Goal: Transaction & Acquisition: Purchase product/service

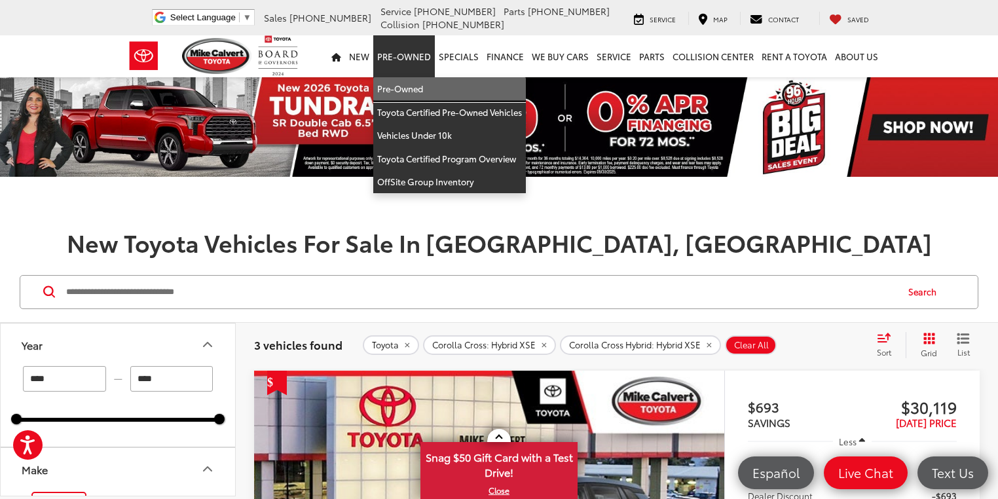
click at [399, 92] on link "Pre-Owned" at bounding box center [449, 89] width 153 height 24
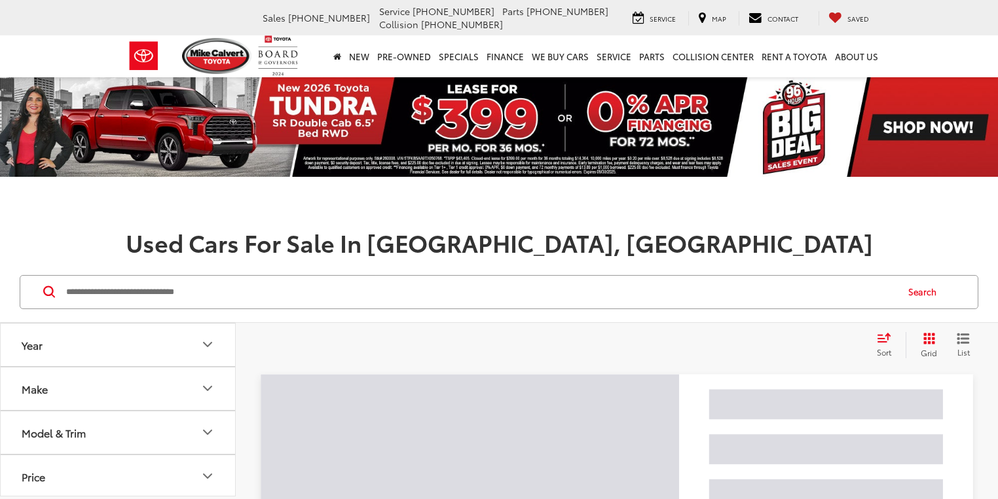
click at [100, 295] on input "Search by Make, Model, or Keyword" at bounding box center [480, 291] width 831 height 31
paste input "*******"
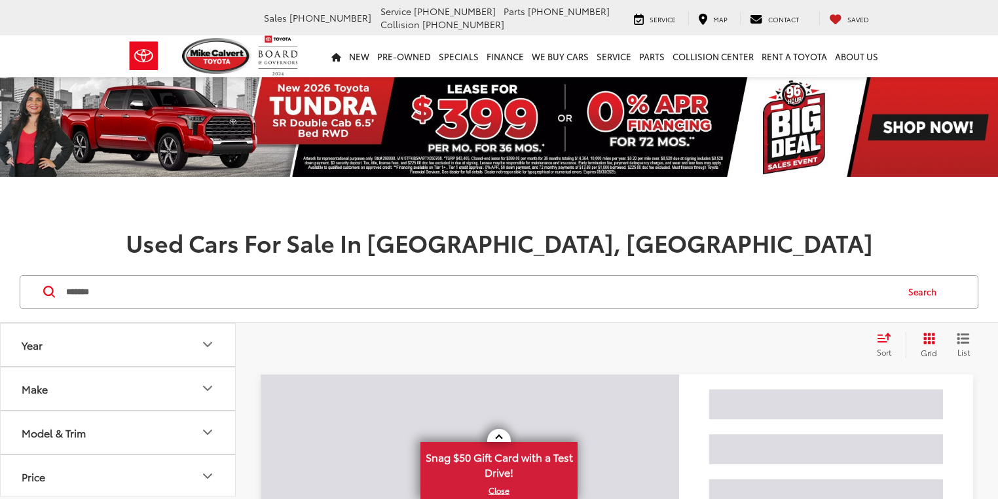
type input "*******"
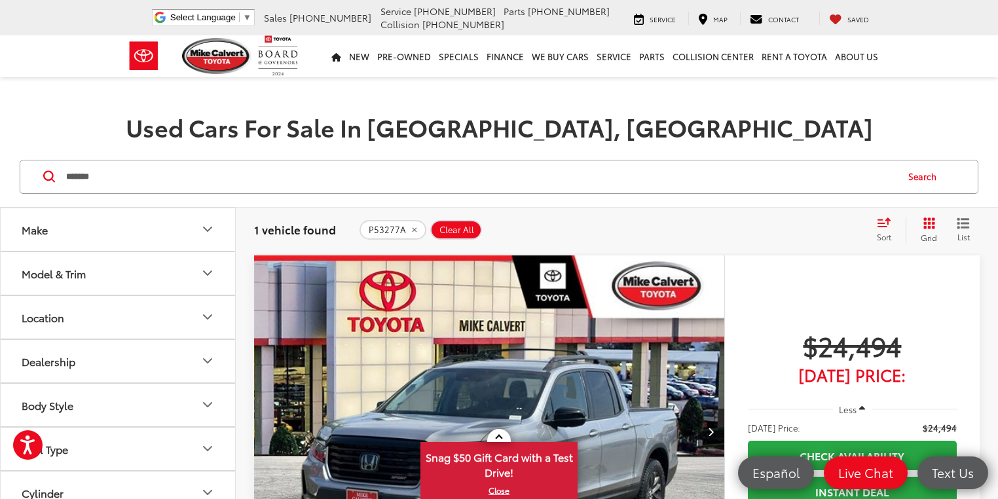
scroll to position [105, 0]
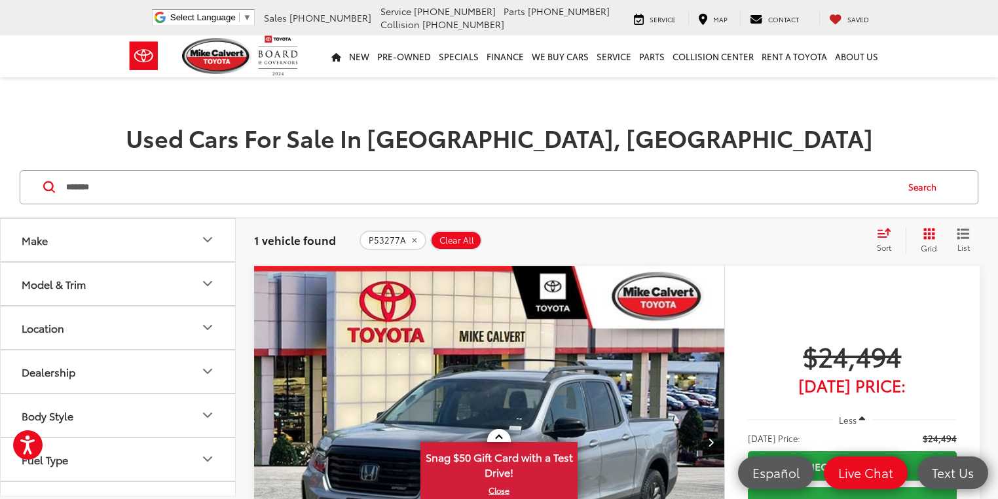
click at [698, 419] on button "Next image" at bounding box center [711, 442] width 26 height 46
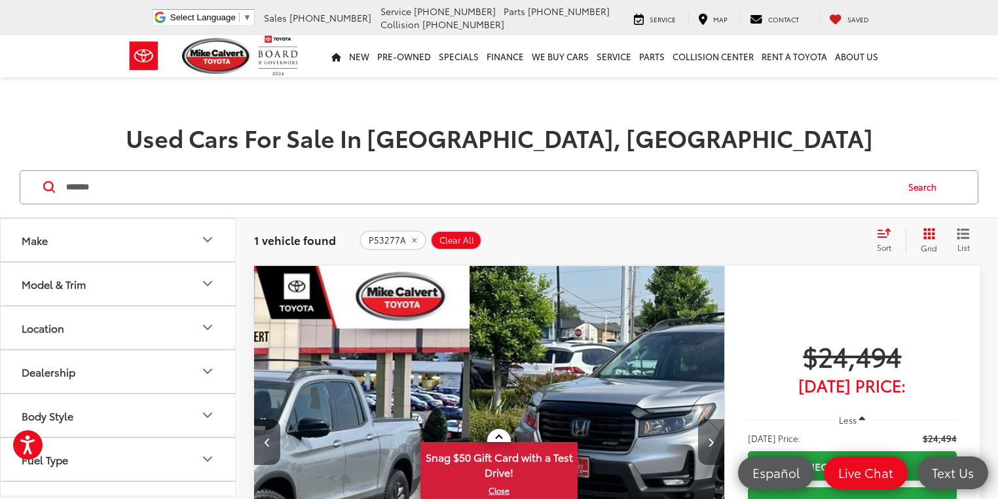
click at [698, 419] on button "Next image" at bounding box center [711, 442] width 26 height 46
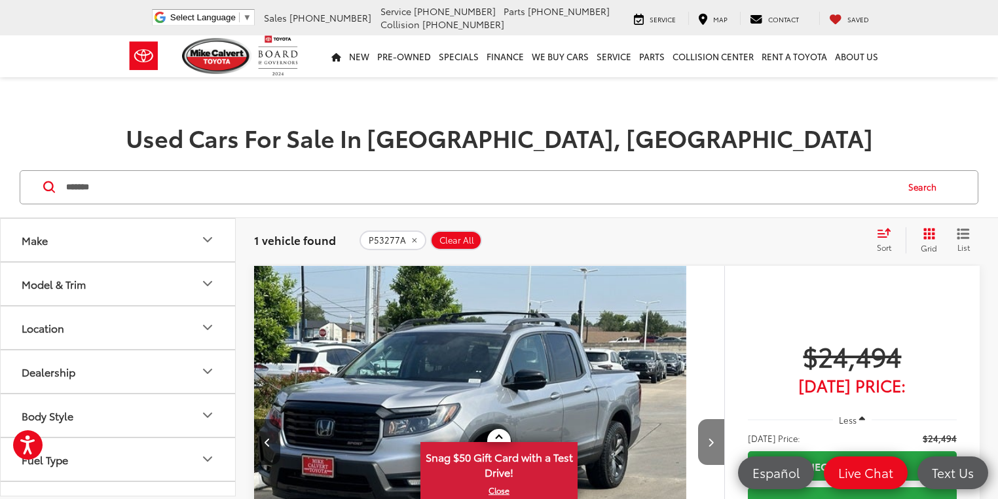
click at [698, 419] on button "Next image" at bounding box center [711, 442] width 26 height 46
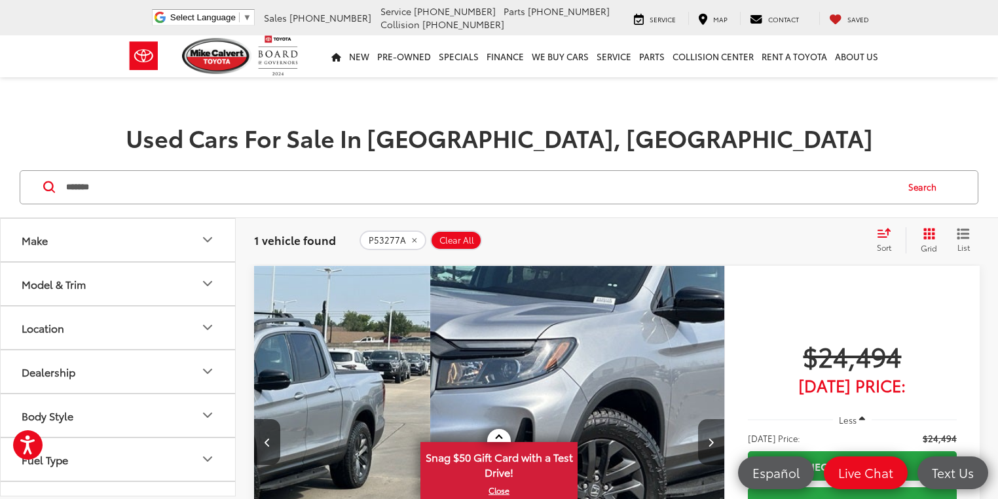
click at [698, 419] on button "Next image" at bounding box center [711, 442] width 26 height 46
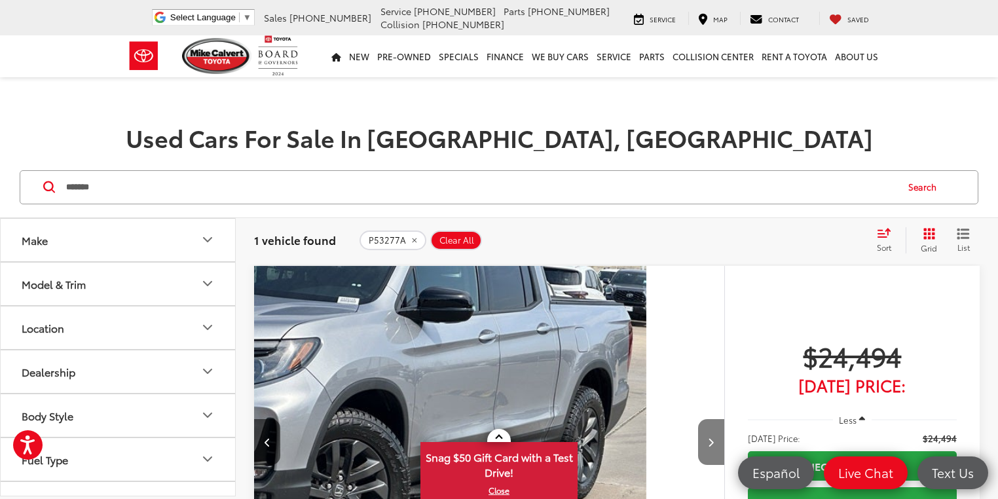
click at [698, 419] on button "Next image" at bounding box center [711, 442] width 26 height 46
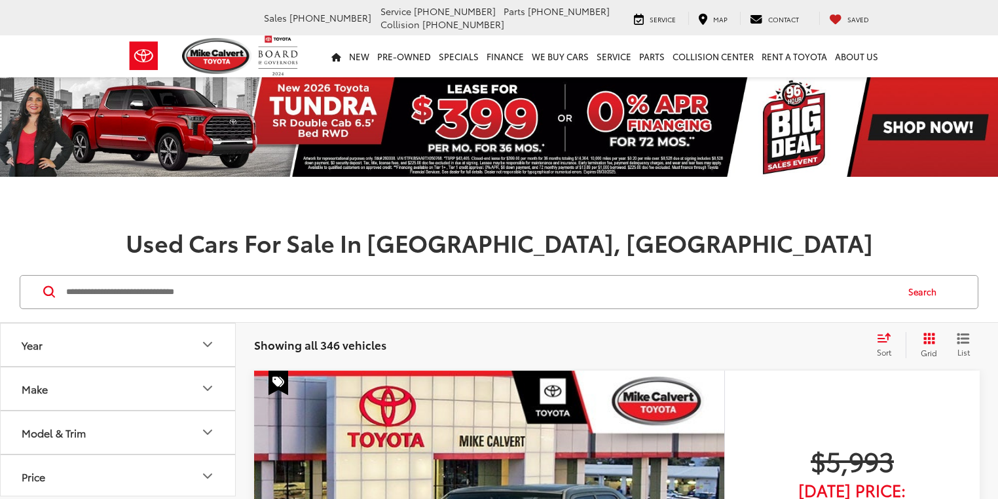
click at [143, 381] on button "Make" at bounding box center [119, 388] width 236 height 43
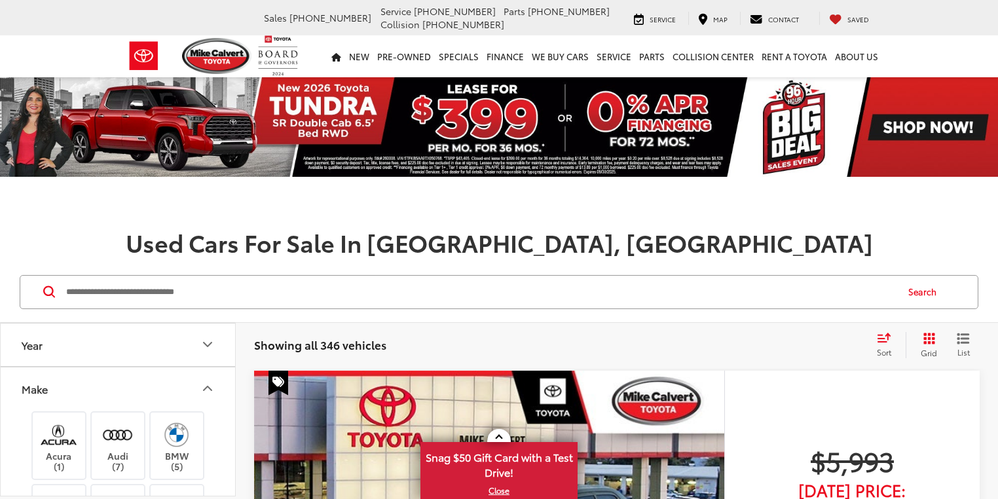
scroll to position [543, 0]
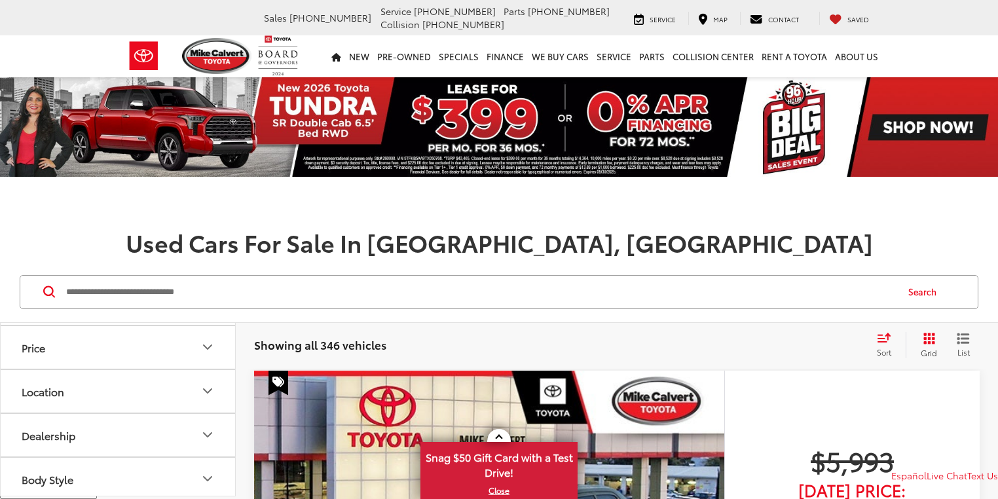
click at [118, 238] on img at bounding box center [118, 238] width 0 height 0
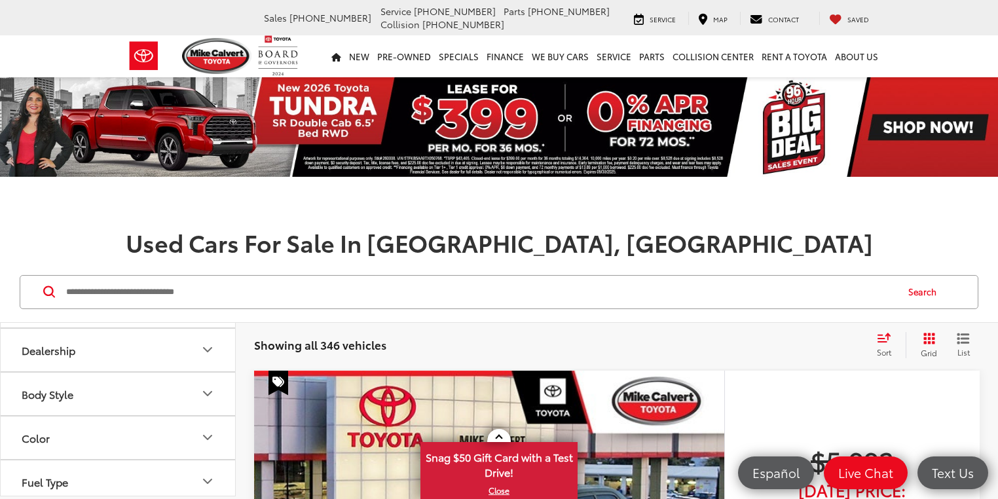
click at [115, 240] on button "Model & Trim" at bounding box center [119, 218] width 236 height 43
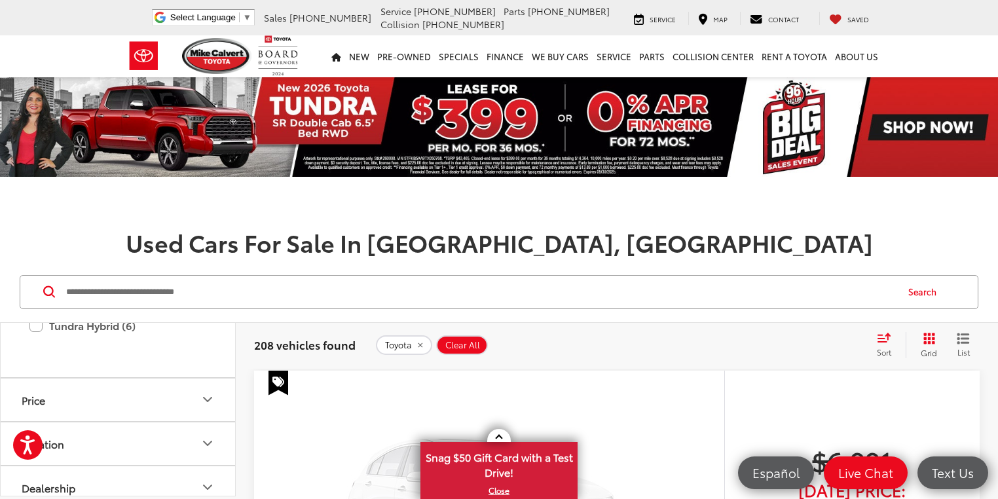
scroll to position [1257, 0]
click at [36, 156] on label "Tacoma (14)" at bounding box center [117, 144] width 177 height 23
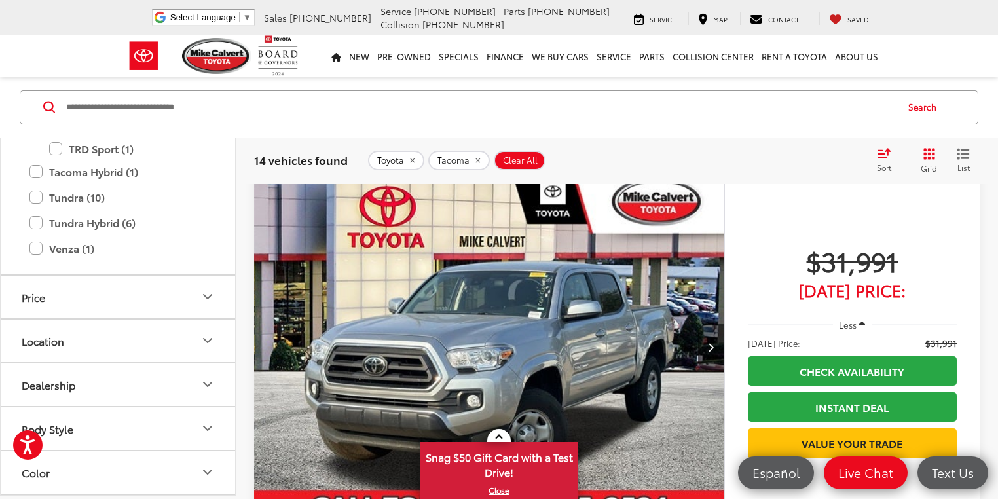
scroll to position [105, 0]
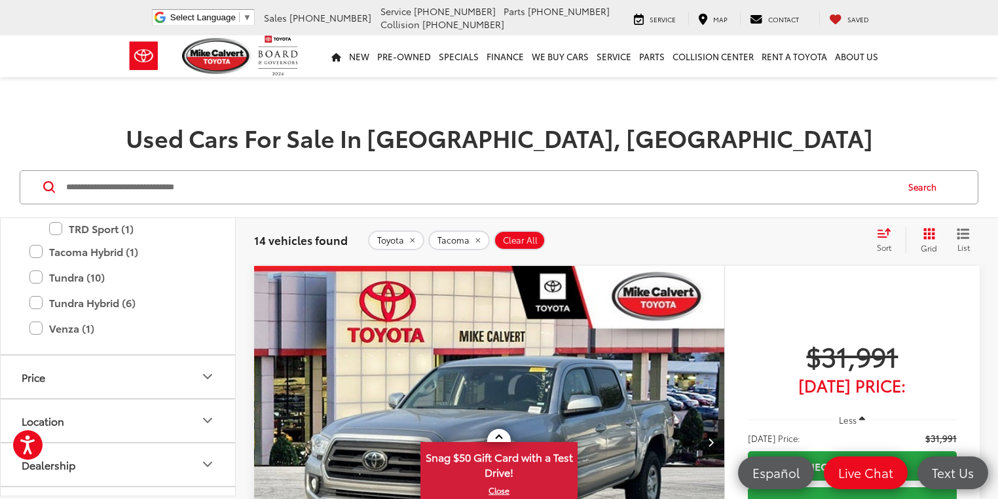
click at [887, 233] on icon "Select sort value" at bounding box center [884, 233] width 14 height 10
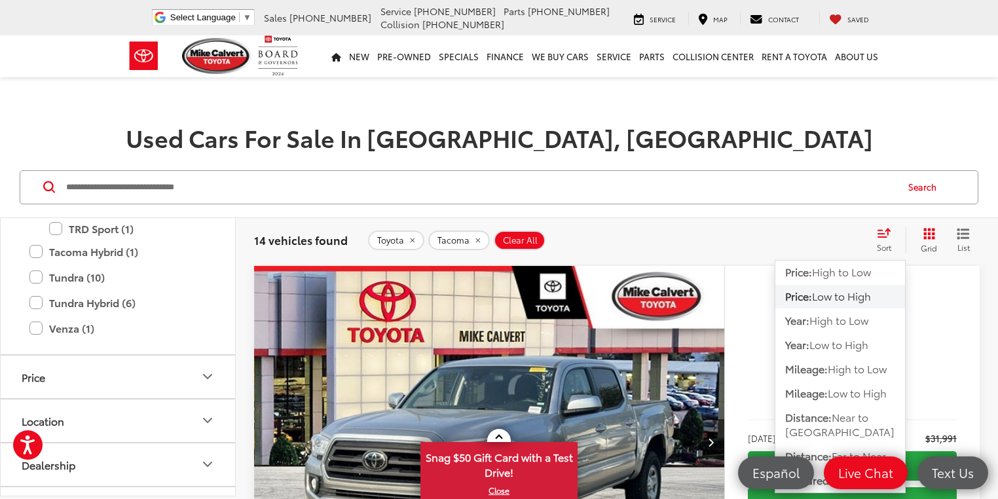
click at [836, 295] on span "Low to High" at bounding box center [841, 295] width 59 height 15
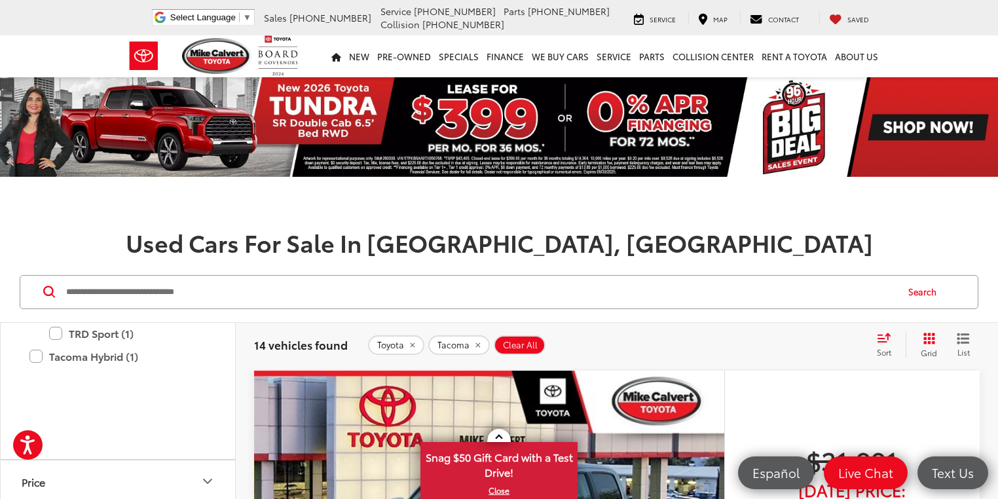
scroll to position [105, 0]
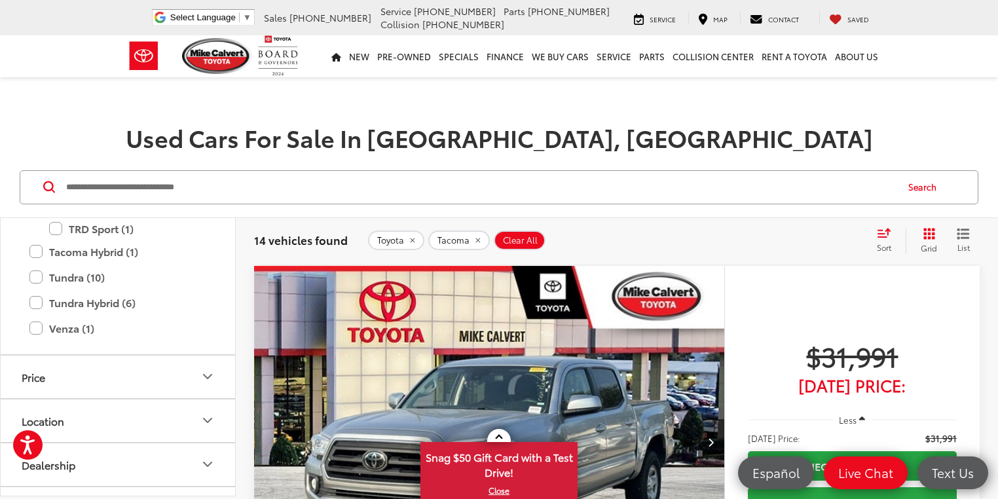
click at [380, 352] on img "2023 Toyota Tacoma SR5 0" at bounding box center [489, 443] width 472 height 354
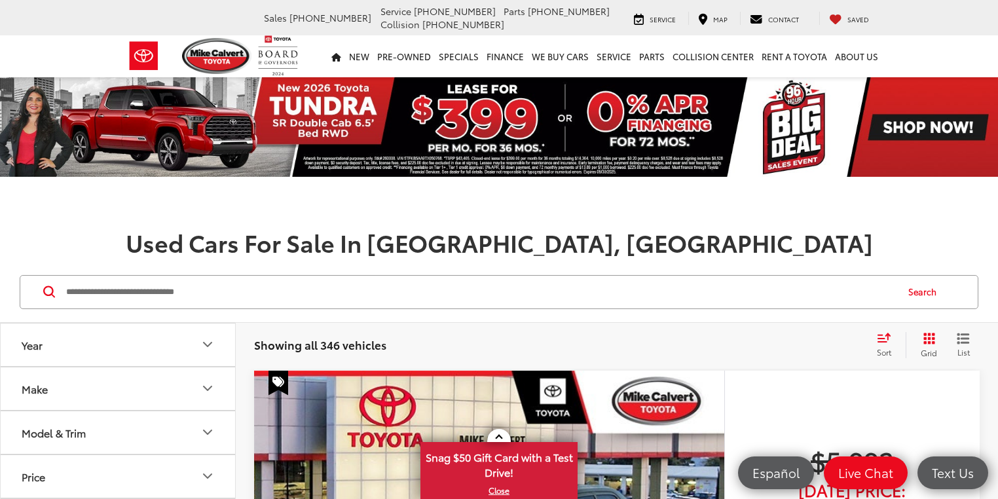
scroll to position [157, 0]
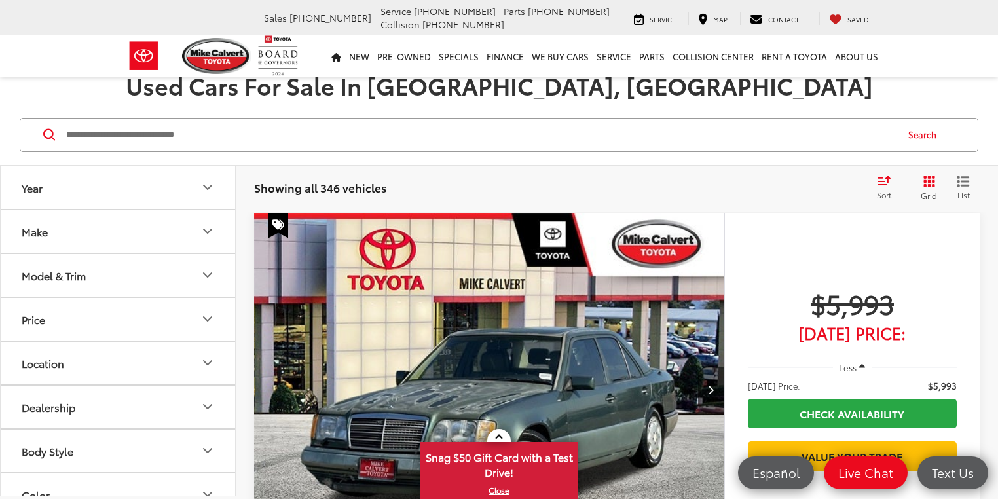
click at [81, 130] on input "Search by Make, Model, or Keyword" at bounding box center [480, 134] width 831 height 31
paste input "*******"
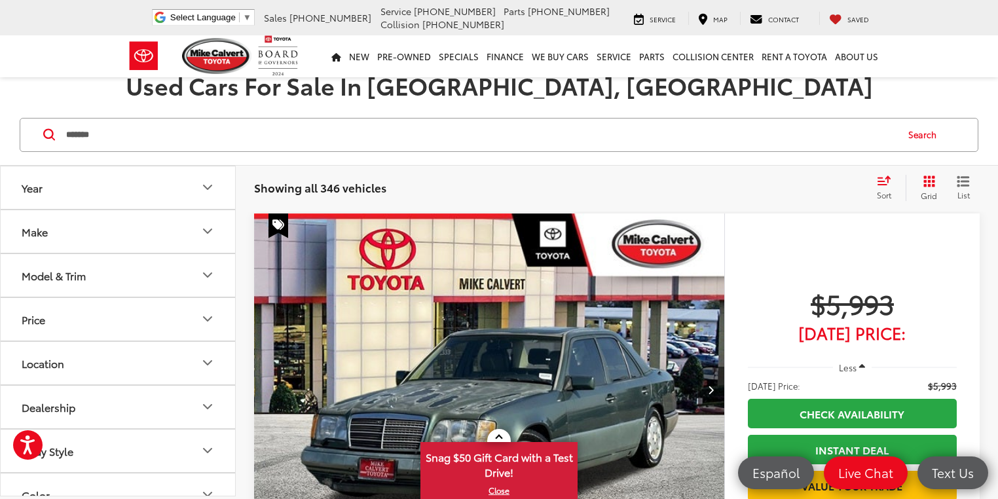
type input "*******"
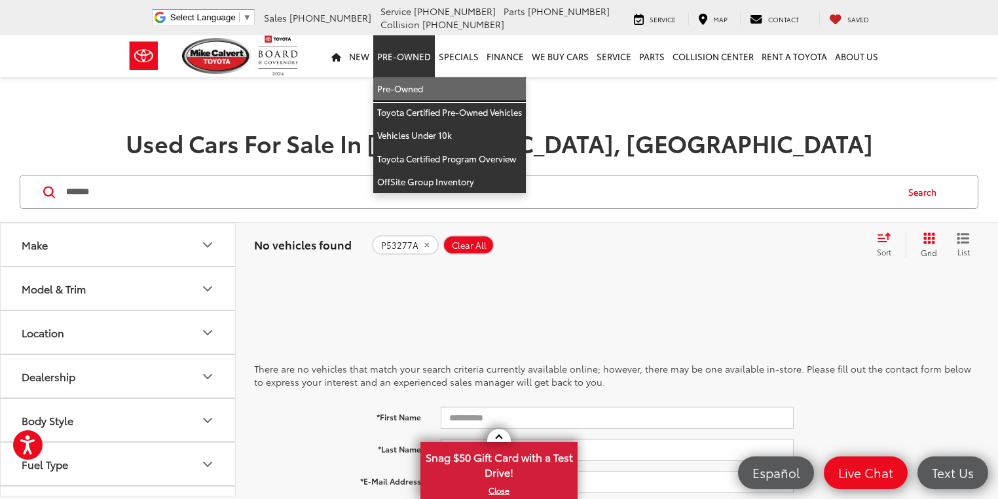
click at [403, 89] on link "Pre-Owned" at bounding box center [449, 89] width 153 height 24
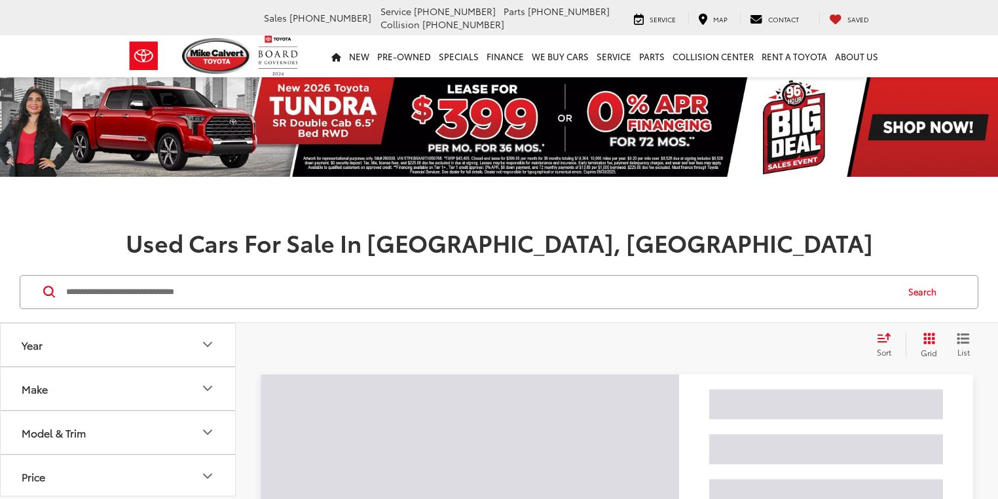
click at [105, 295] on input "Search by Make, Model, or Keyword" at bounding box center [480, 291] width 831 height 31
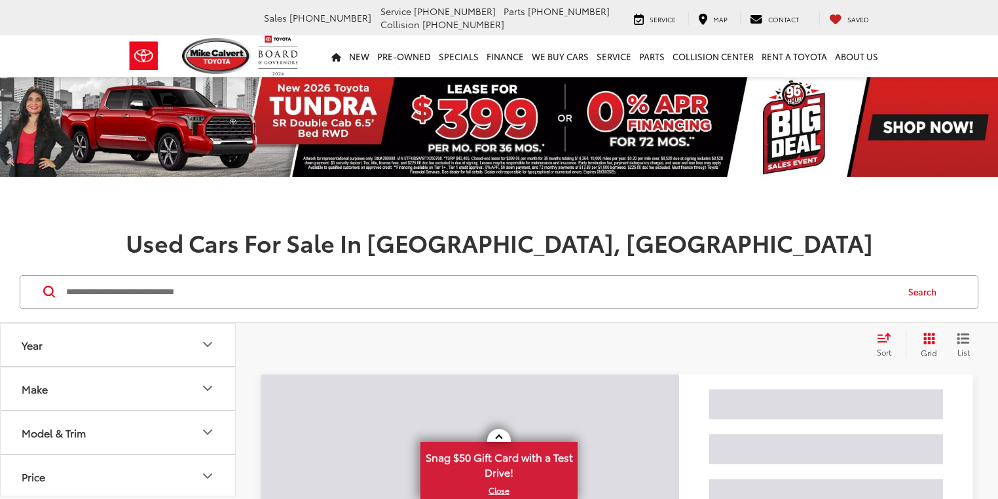
paste input "*******"
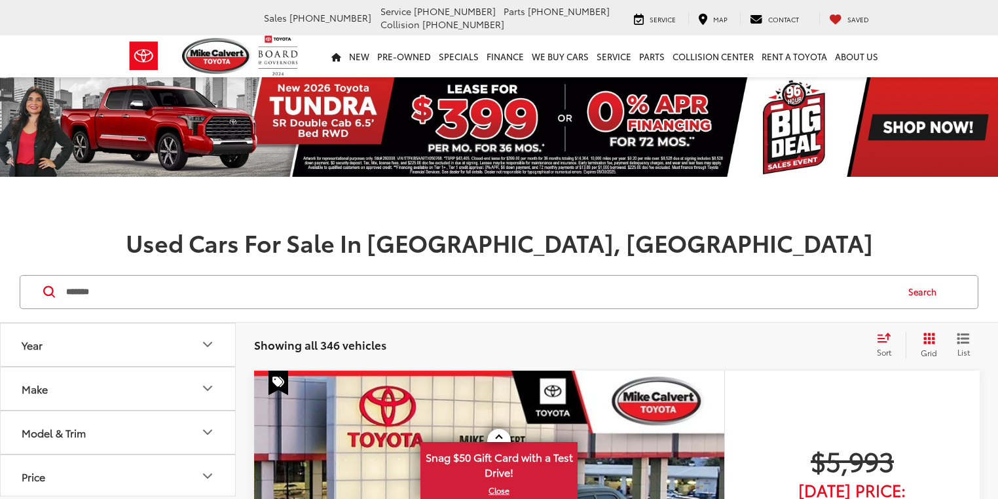
type input "*******"
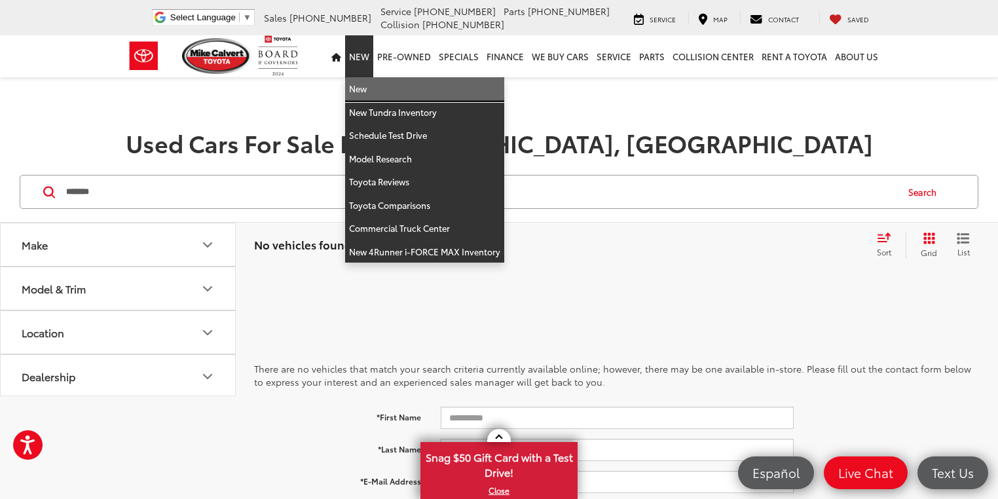
click at [367, 86] on link "New" at bounding box center [424, 89] width 159 height 24
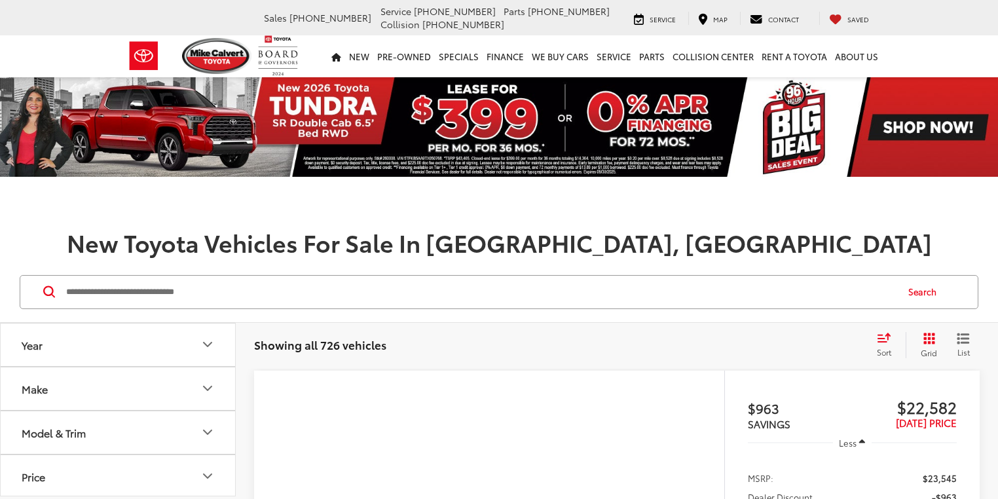
click at [192, 339] on button "Year" at bounding box center [119, 344] width 236 height 43
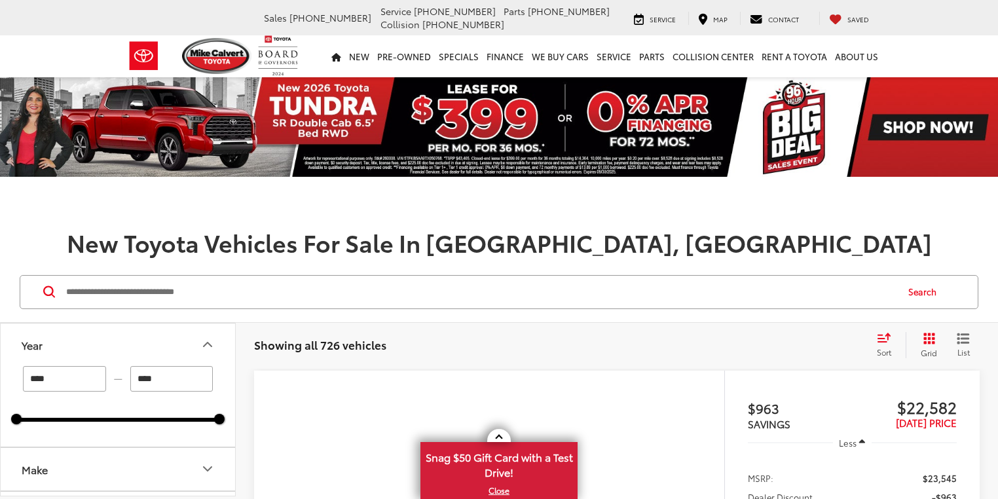
click at [177, 448] on button "Make" at bounding box center [119, 469] width 236 height 43
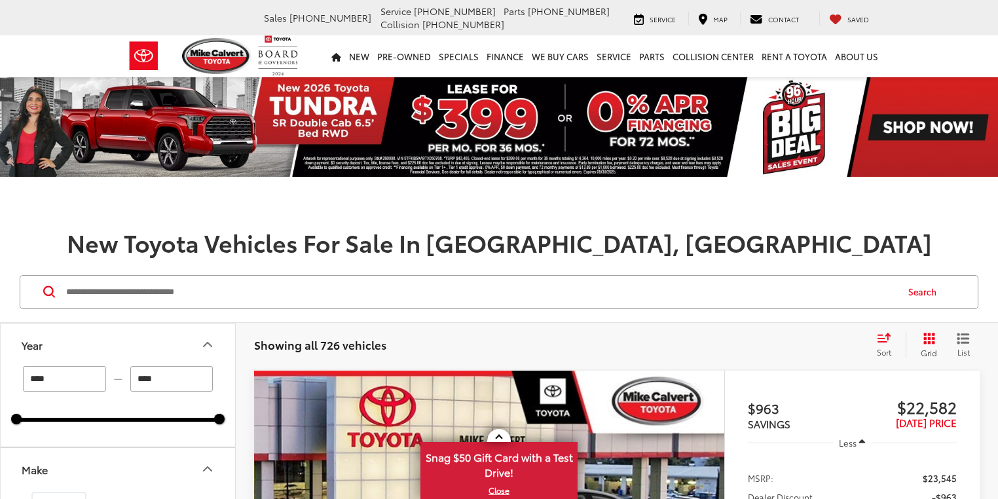
scroll to position [105, 0]
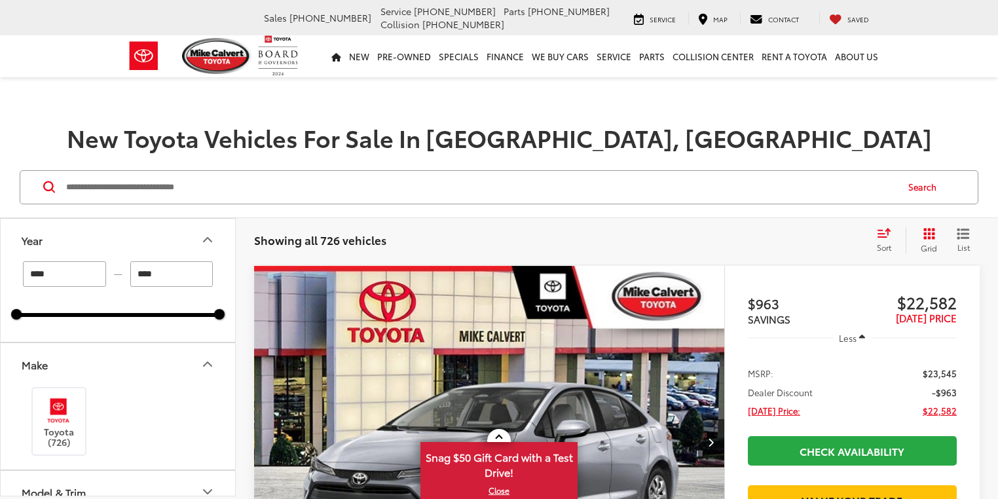
click at [62, 386] on div "Toyota (726)" at bounding box center [117, 422] width 203 height 72
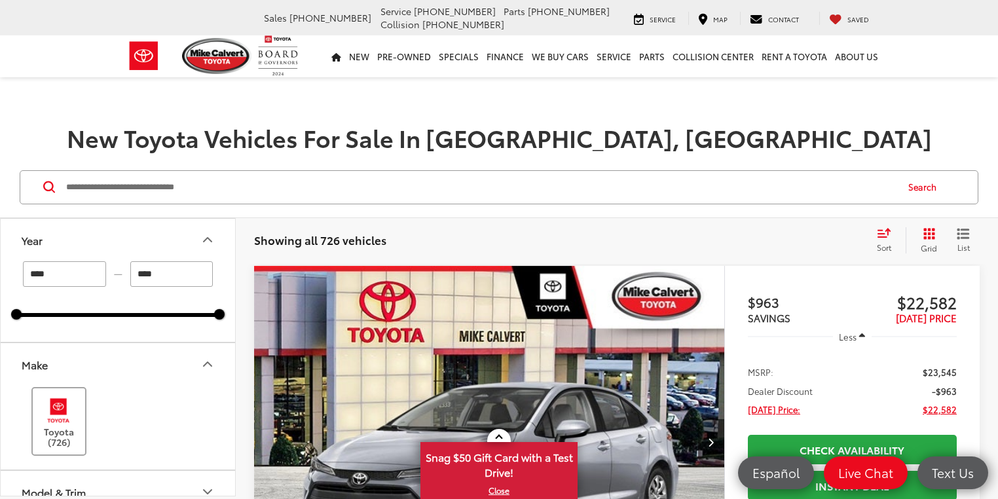
click at [60, 395] on img at bounding box center [59, 410] width 36 height 31
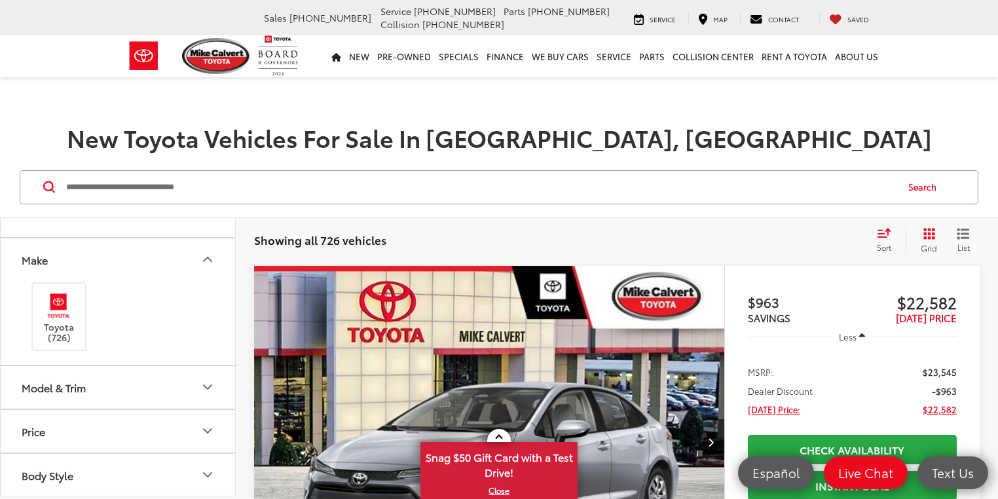
click at [178, 402] on button "Model & Trim" at bounding box center [119, 387] width 236 height 43
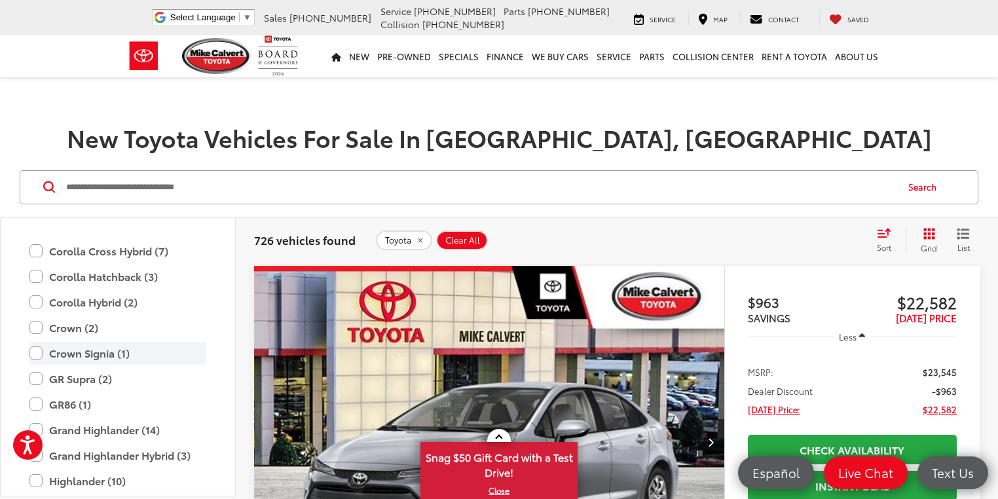
scroll to position [516, 0]
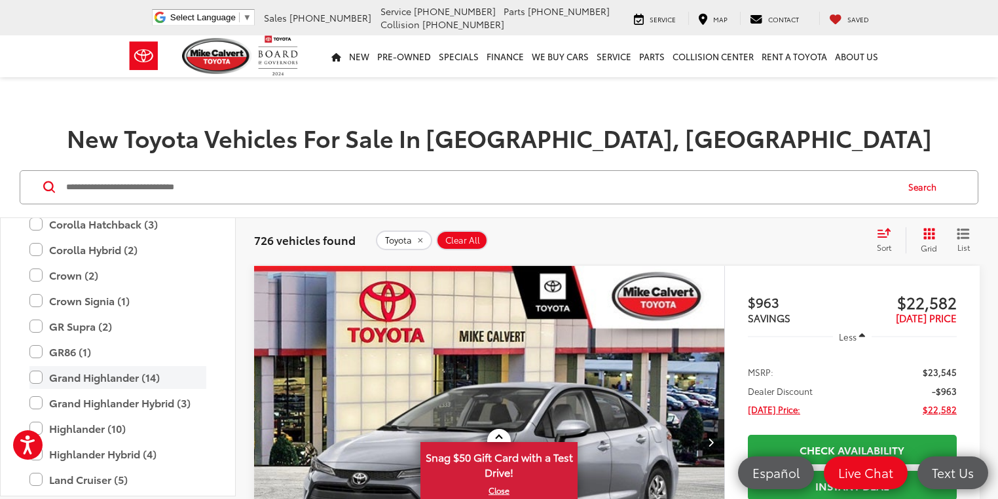
click at [39, 377] on label "Grand Highlander (14)" at bounding box center [117, 377] width 177 height 23
type input "****"
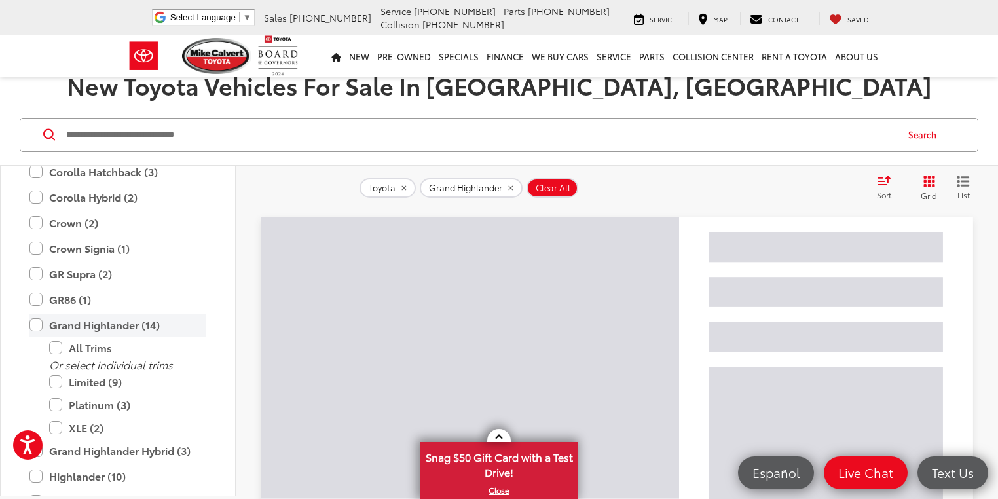
scroll to position [238, 0]
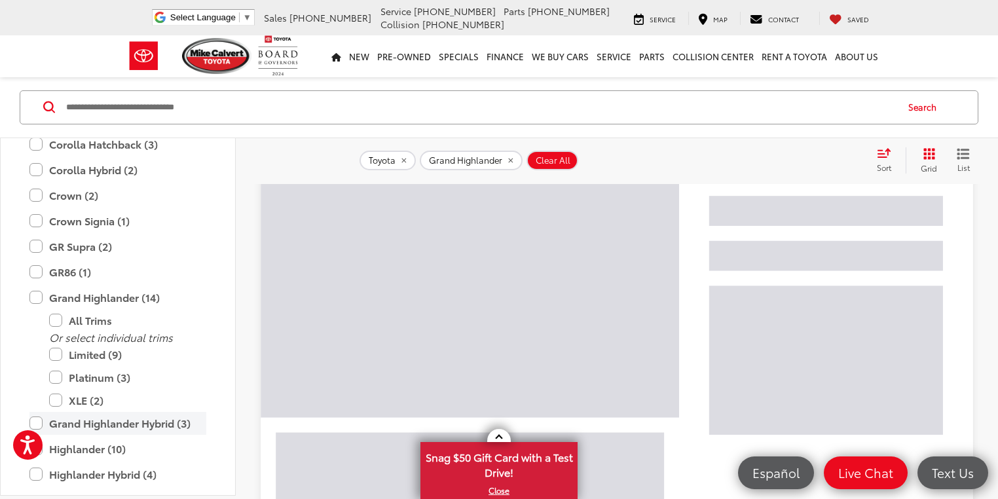
click at [39, 419] on label "Grand Highlander Hybrid (3)" at bounding box center [117, 422] width 177 height 23
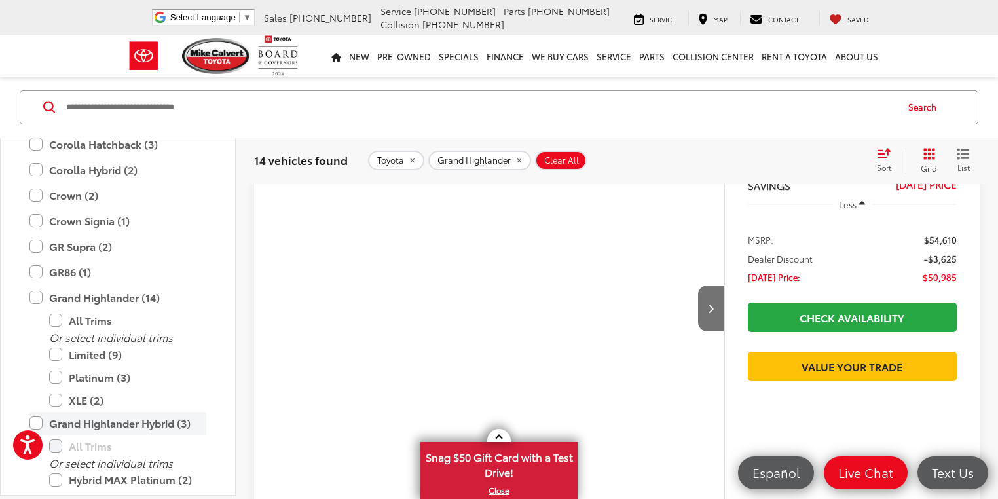
scroll to position [262, 0]
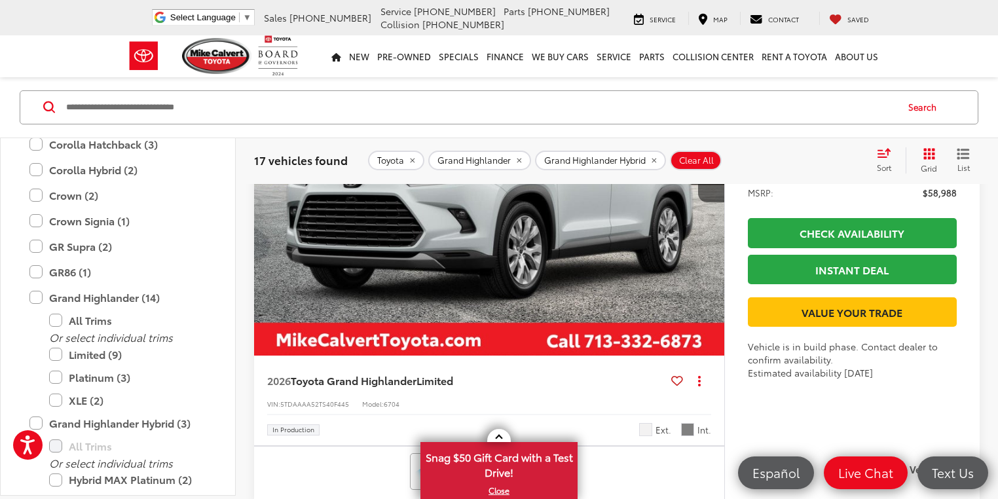
scroll to position [6366, 0]
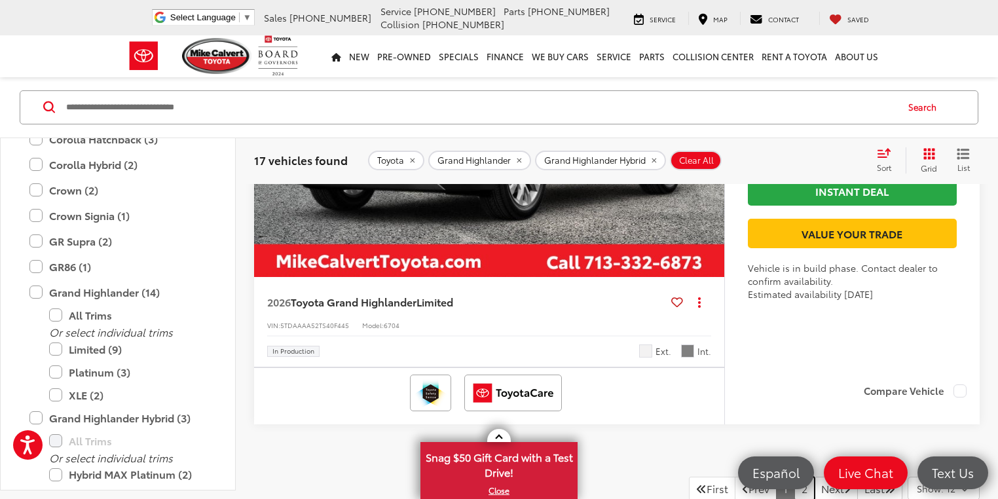
click at [794, 477] on link "2" at bounding box center [804, 489] width 20 height 24
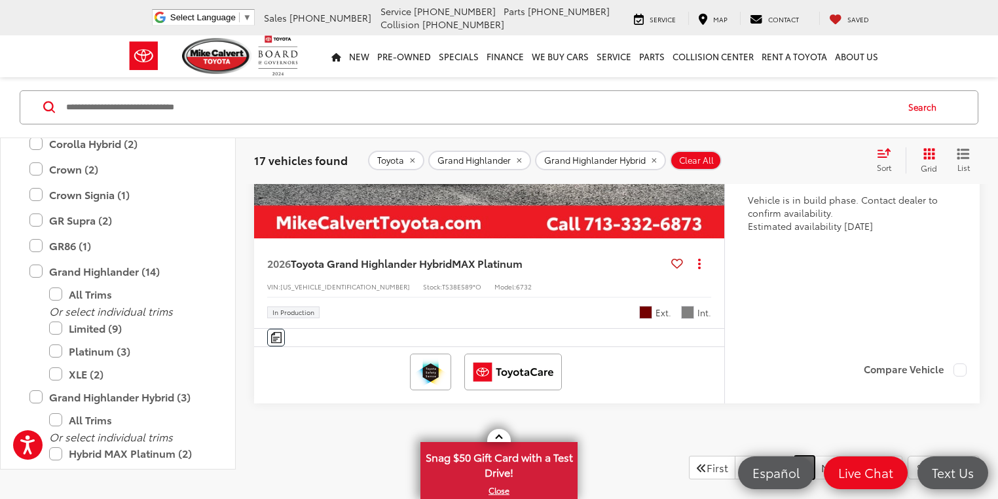
scroll to position [185, 0]
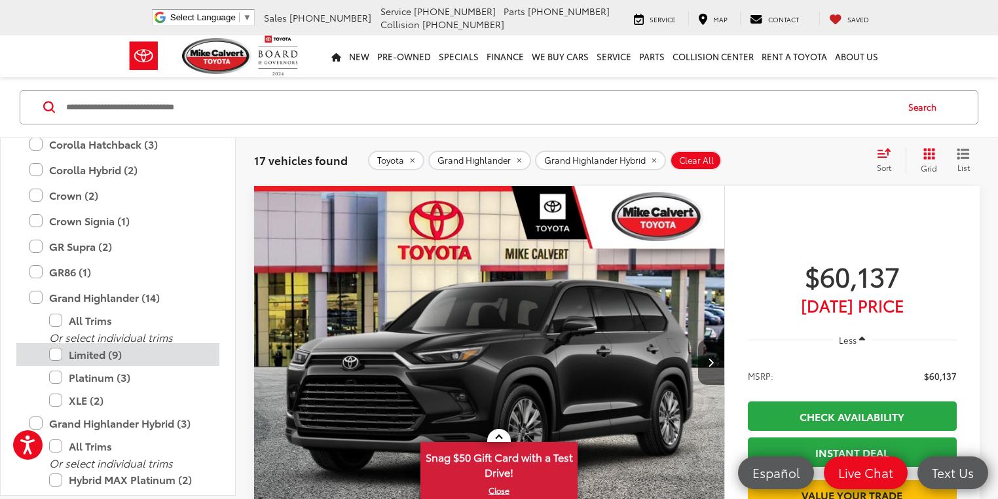
click at [61, 356] on label "Limited (9)" at bounding box center [127, 354] width 157 height 23
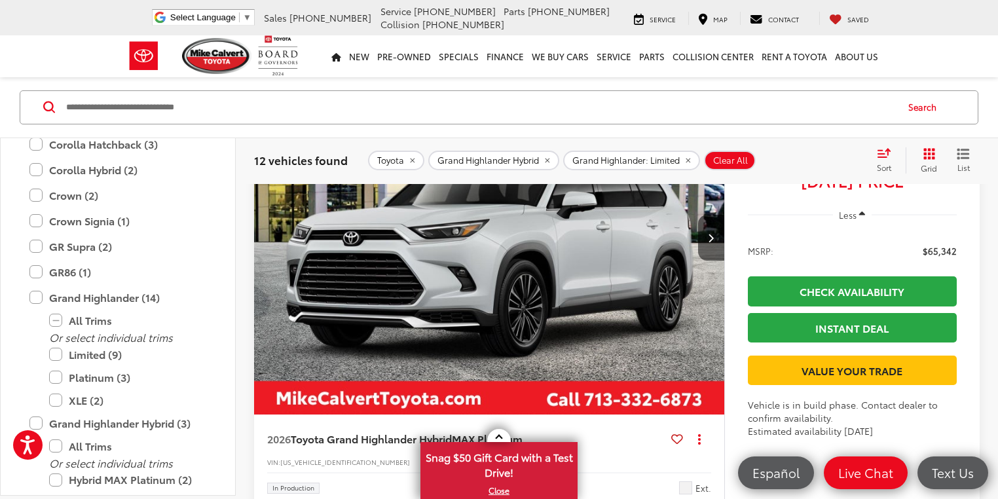
scroll to position [5475, 0]
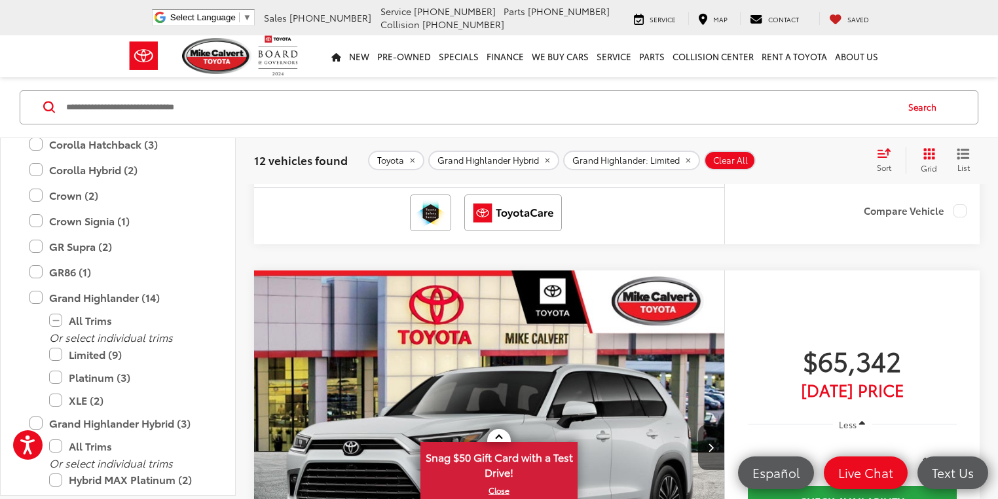
click at [96, 109] on input "Search by Make, Model, or Keyword" at bounding box center [480, 107] width 831 height 31
paste input "**********"
click at [65, 104] on input "**********" at bounding box center [480, 107] width 831 height 31
type input "**********"
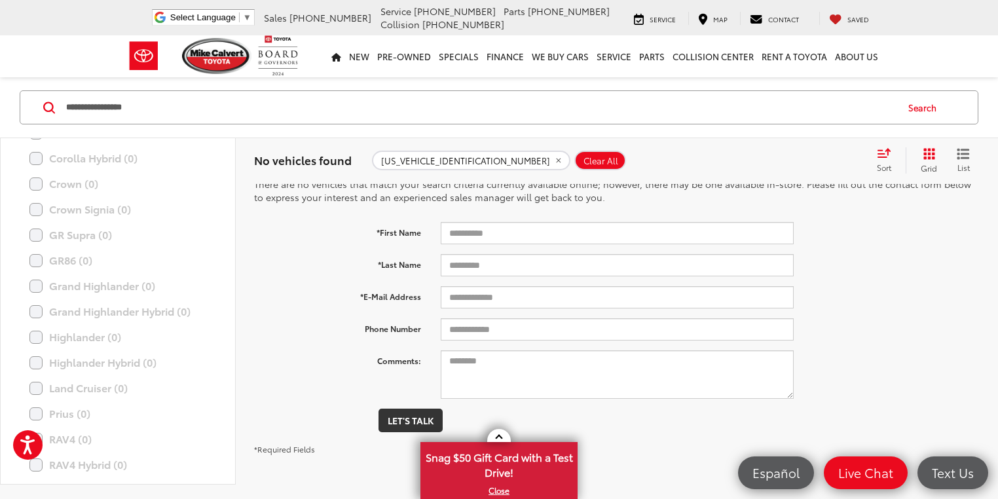
scroll to position [85, 0]
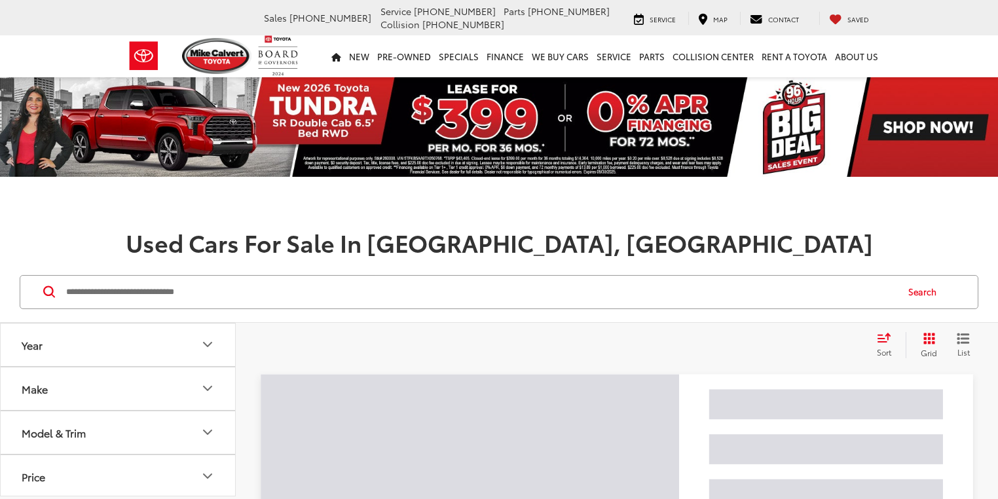
drag, startPoint x: 98, startPoint y: 297, endPoint x: 90, endPoint y: 295, distance: 7.7
click at [90, 295] on input "Search by Make, Model, or Keyword" at bounding box center [480, 291] width 831 height 31
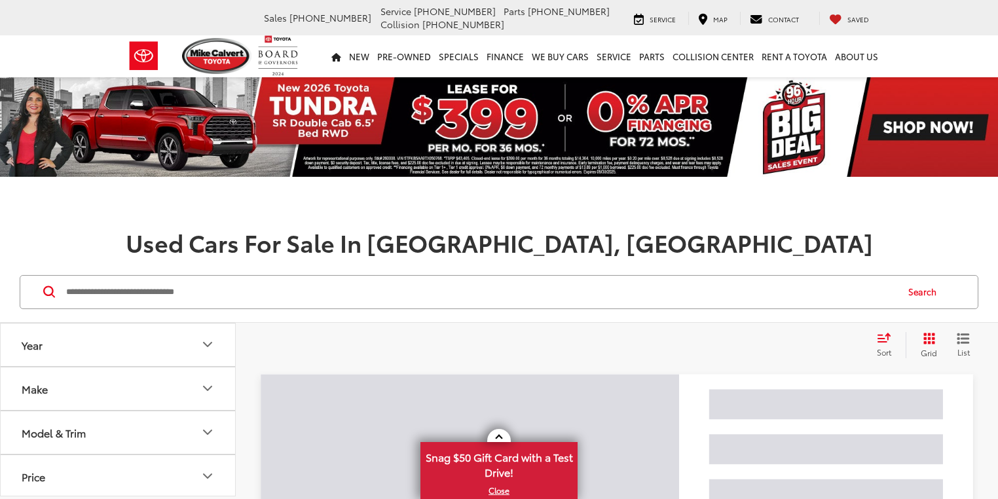
paste input "*******"
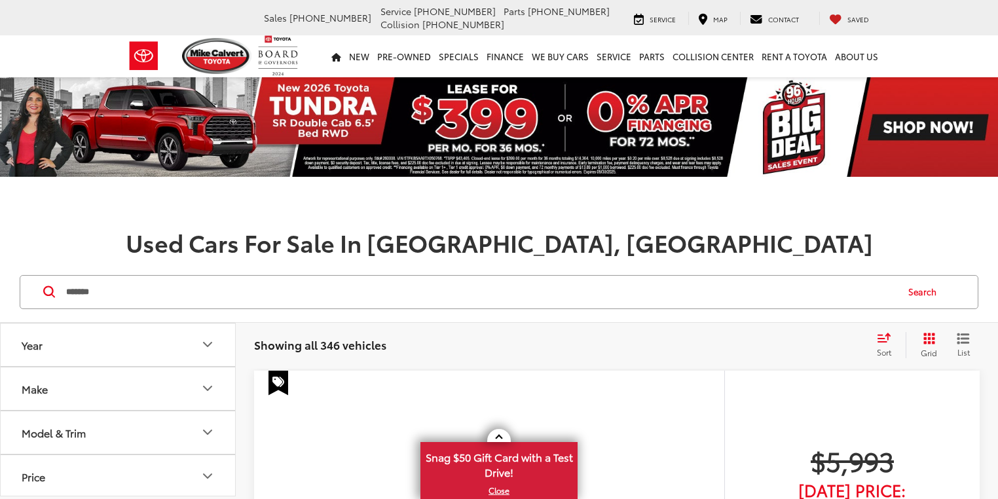
type input "*******"
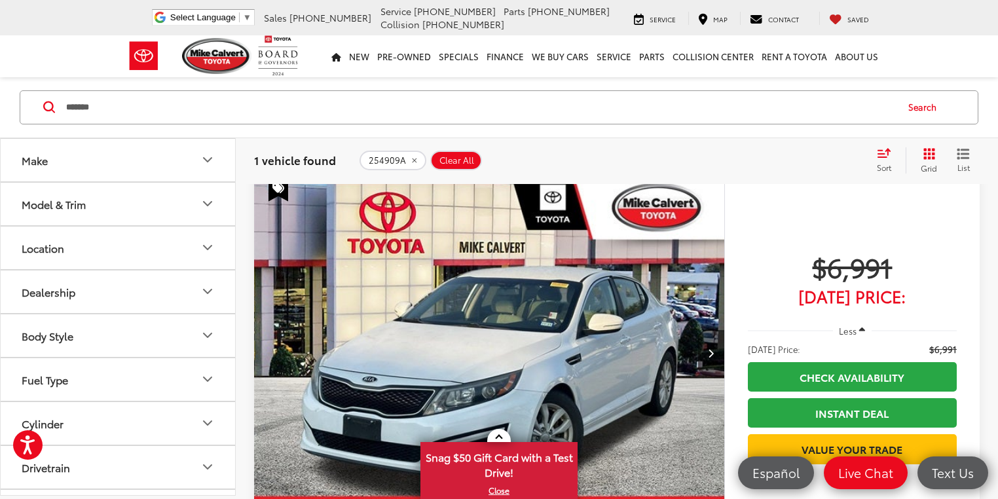
scroll to position [210, 0]
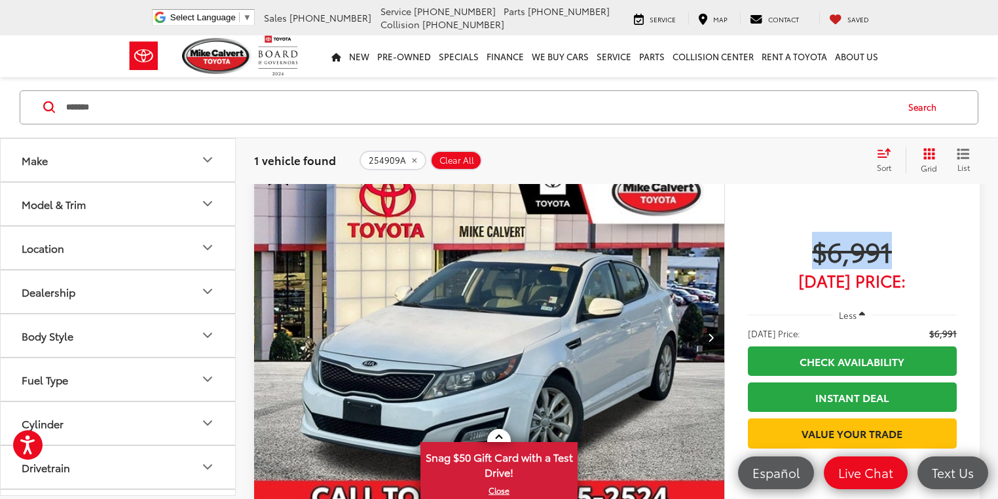
drag, startPoint x: 892, startPoint y: 254, endPoint x: 809, endPoint y: 254, distance: 83.8
click at [780, 255] on span "$6,991" at bounding box center [852, 250] width 209 height 33
copy span "$6,991"
click at [411, 251] on img "2014 Kia Optima LX 0" at bounding box center [489, 338] width 472 height 354
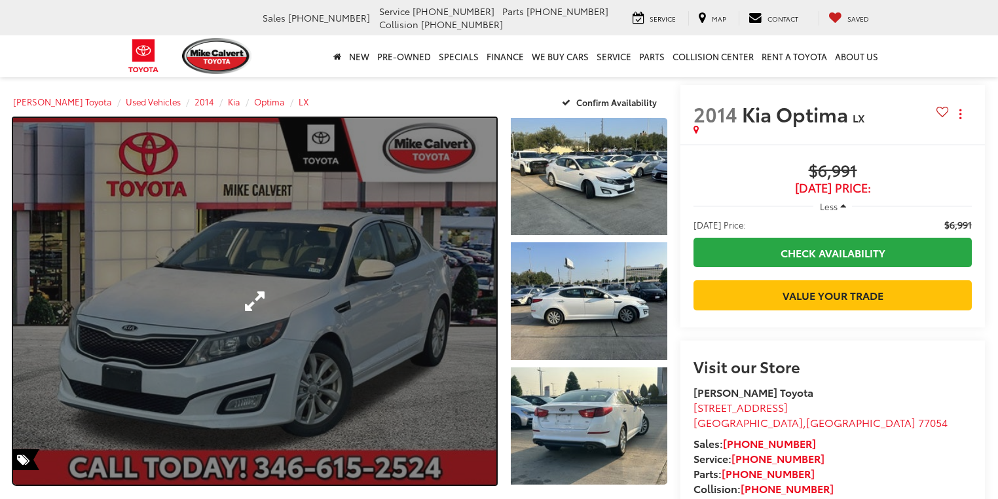
click at [387, 295] on link "Expand Photo 0" at bounding box center [254, 301] width 483 height 367
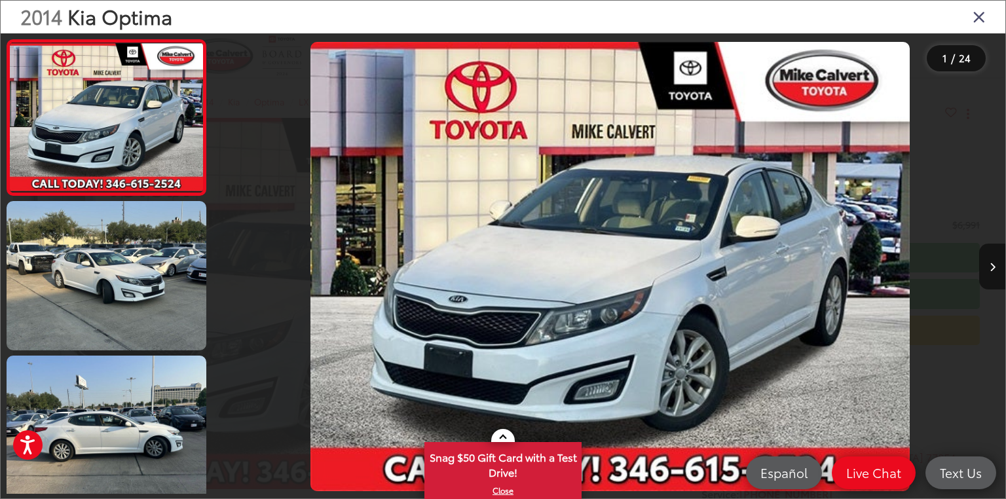
click at [980, 16] on icon "Close gallery" at bounding box center [978, 16] width 13 height 17
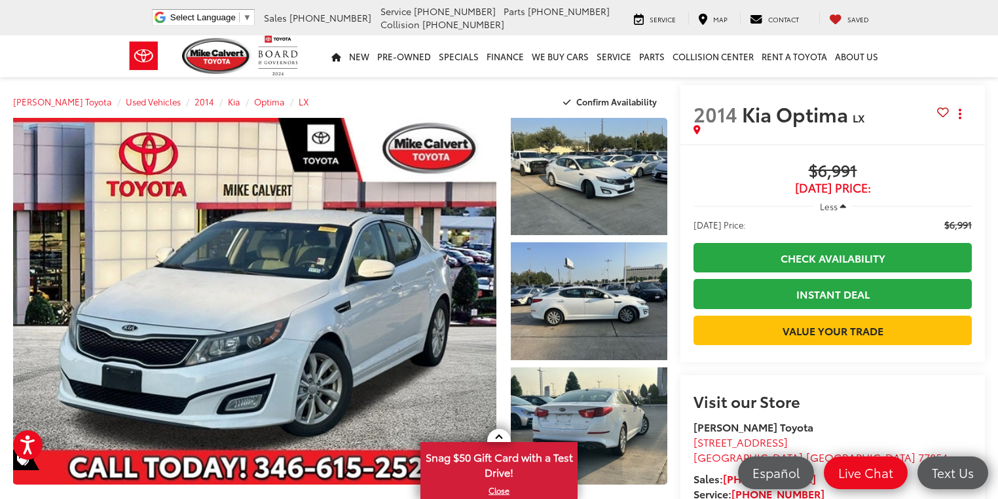
click at [752, 198] on div "Less" at bounding box center [832, 206] width 278 height 24
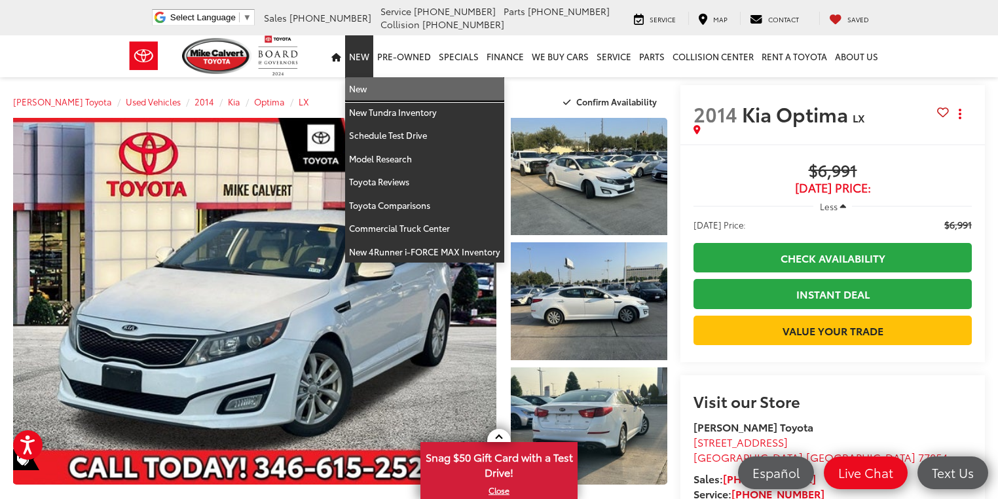
click at [367, 89] on link "New" at bounding box center [424, 89] width 159 height 24
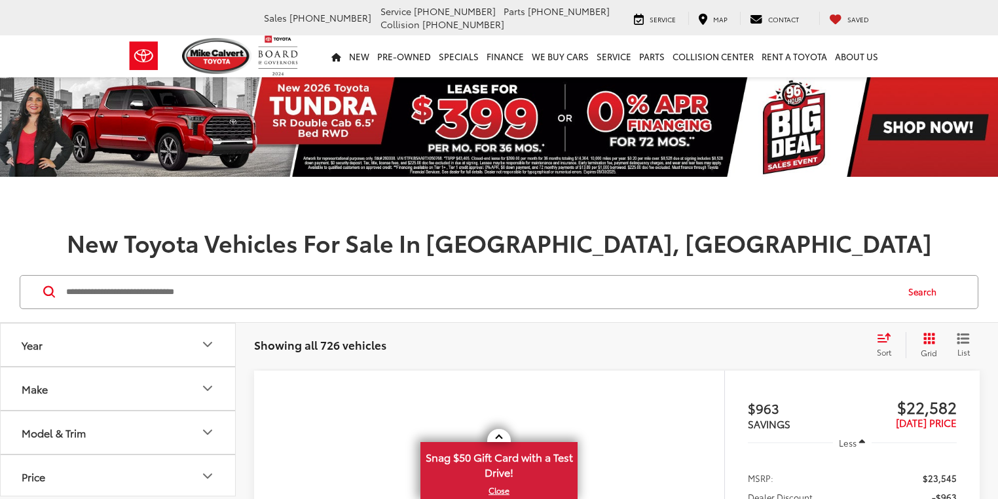
click at [173, 382] on button "Make" at bounding box center [119, 388] width 236 height 43
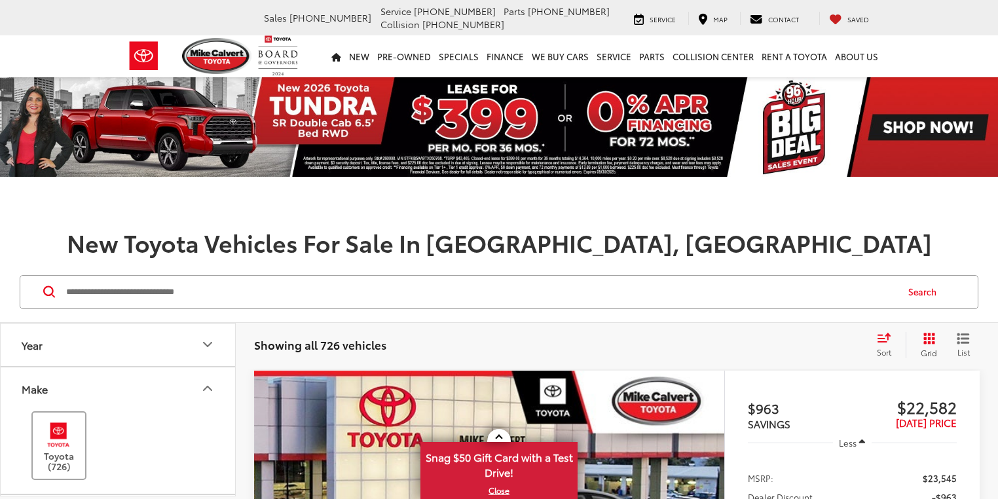
click at [63, 419] on label "Toyota (726)" at bounding box center [59, 445] width 53 height 53
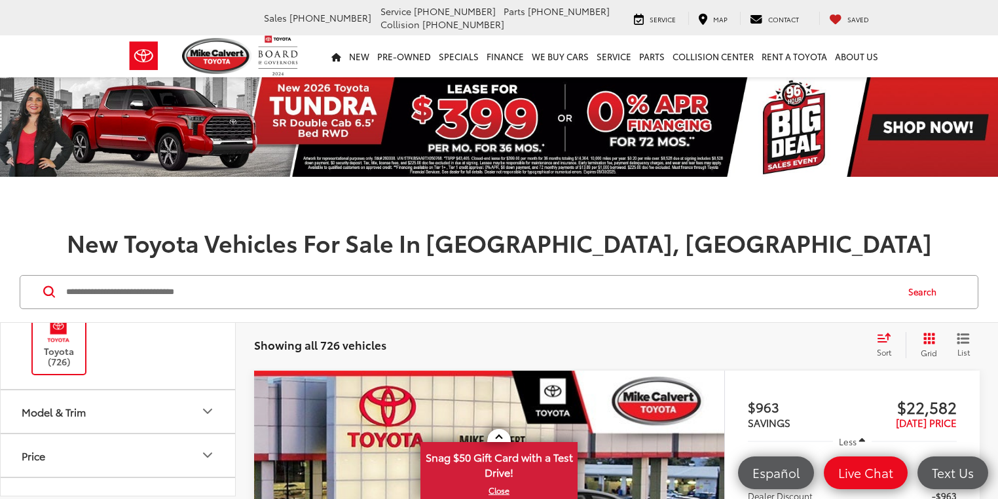
click at [200, 408] on icon "Model & Trim" at bounding box center [208, 411] width 16 height 16
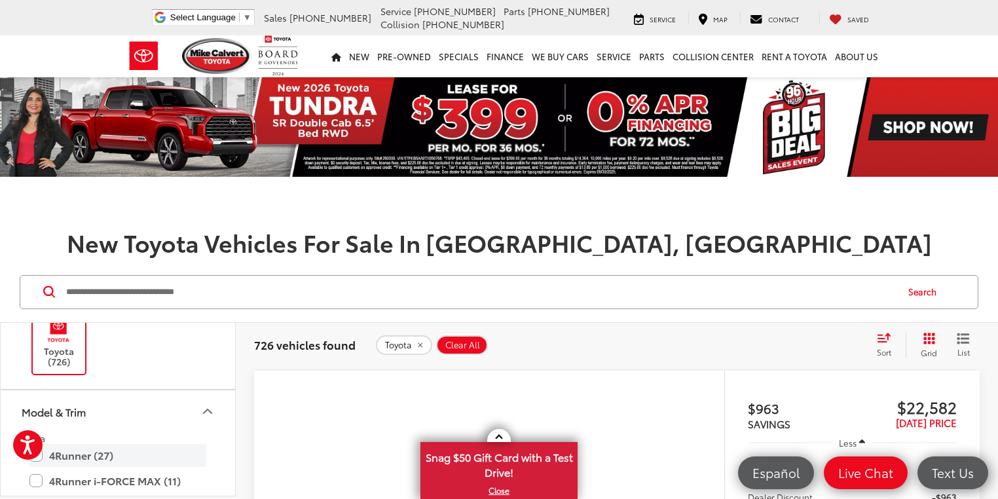
click at [37, 444] on label "4Runner (27)" at bounding box center [117, 455] width 177 height 23
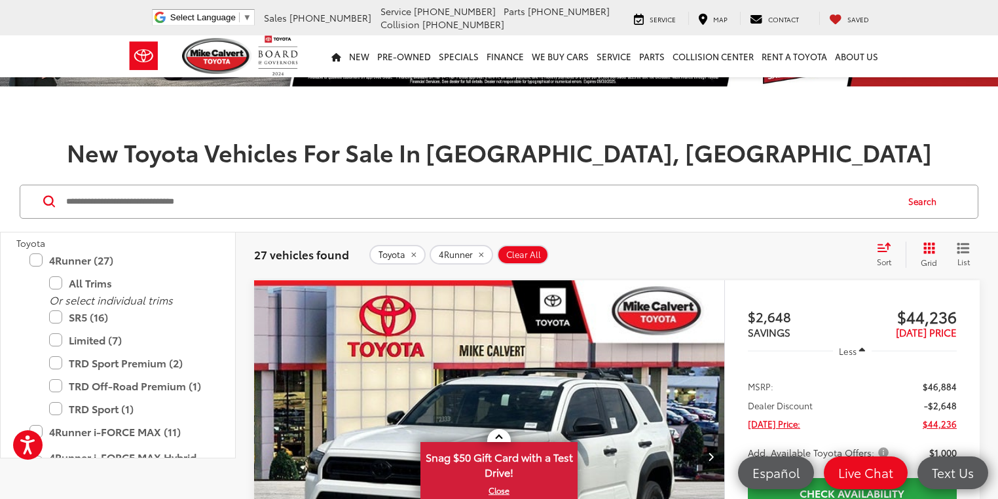
scroll to position [52, 0]
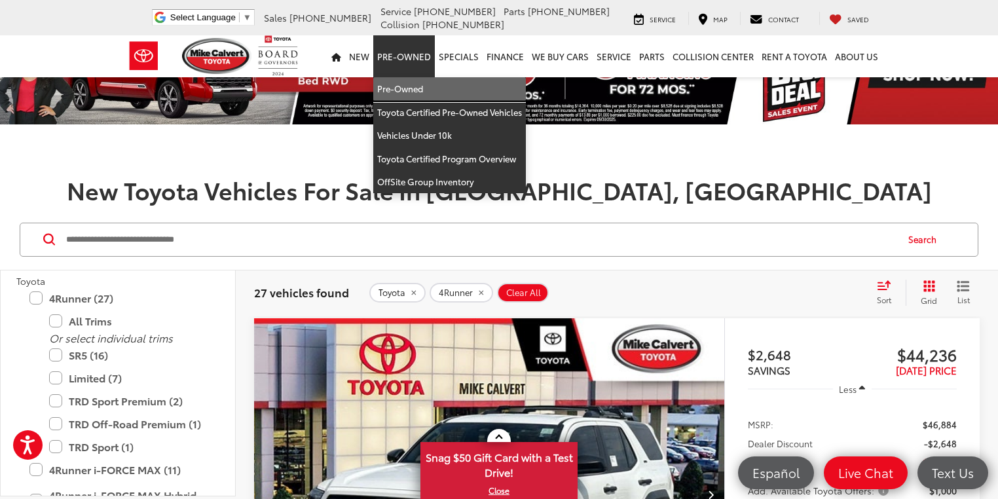
click at [412, 88] on link "Pre-Owned" at bounding box center [449, 89] width 153 height 24
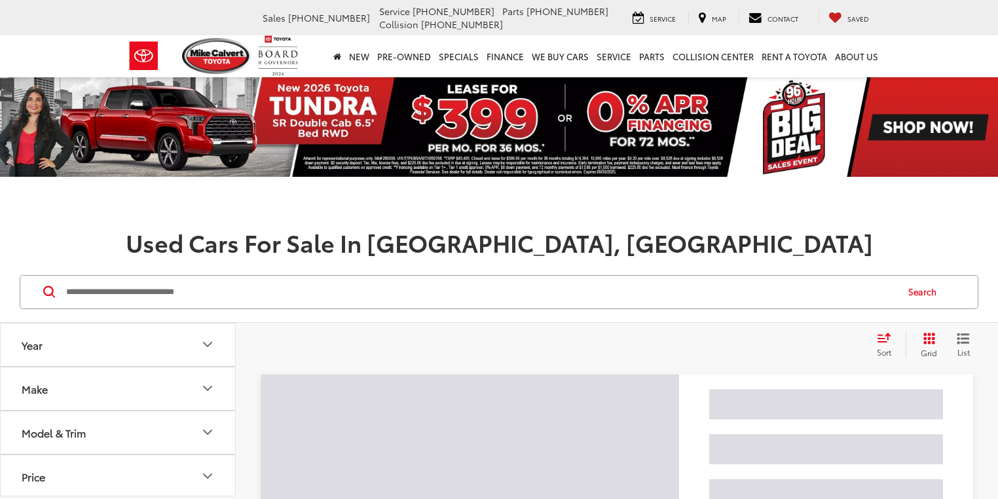
click at [75, 283] on input "Search by Make, Model, or Keyword" at bounding box center [480, 291] width 831 height 31
paste input "**********"
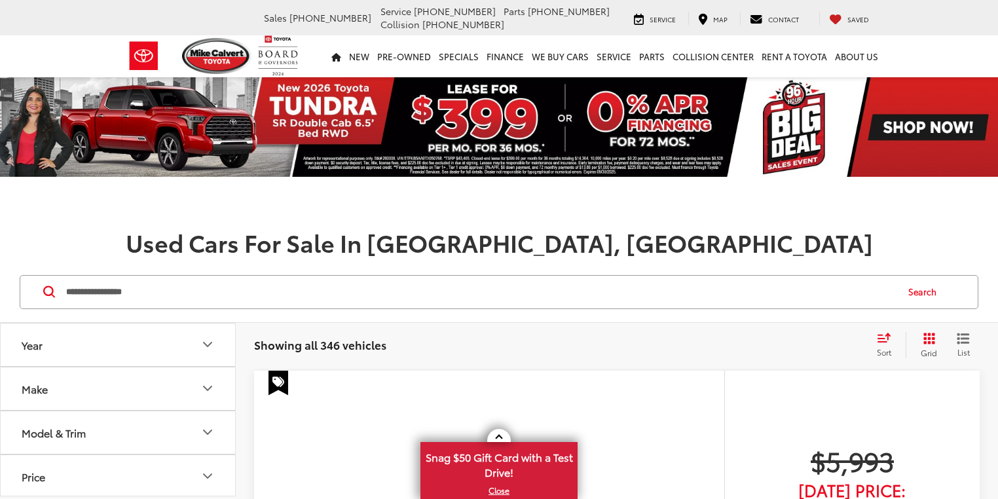
type input "**********"
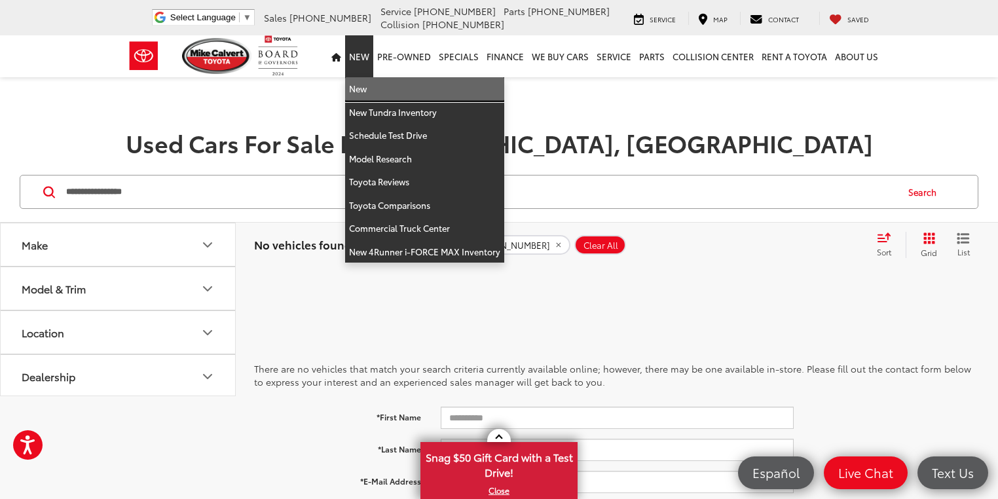
click at [366, 87] on link "New" at bounding box center [424, 89] width 159 height 24
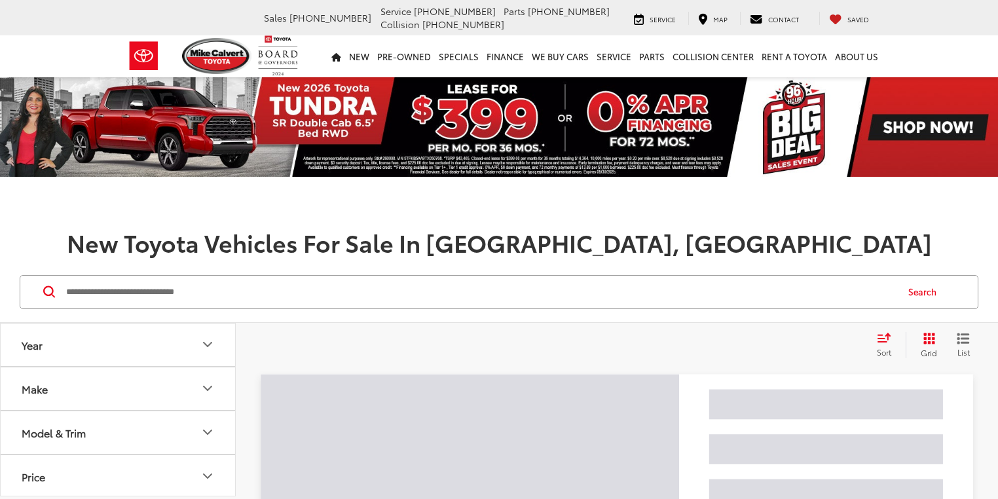
click at [84, 289] on input "Search by Make, Model, or Keyword" at bounding box center [480, 291] width 831 height 31
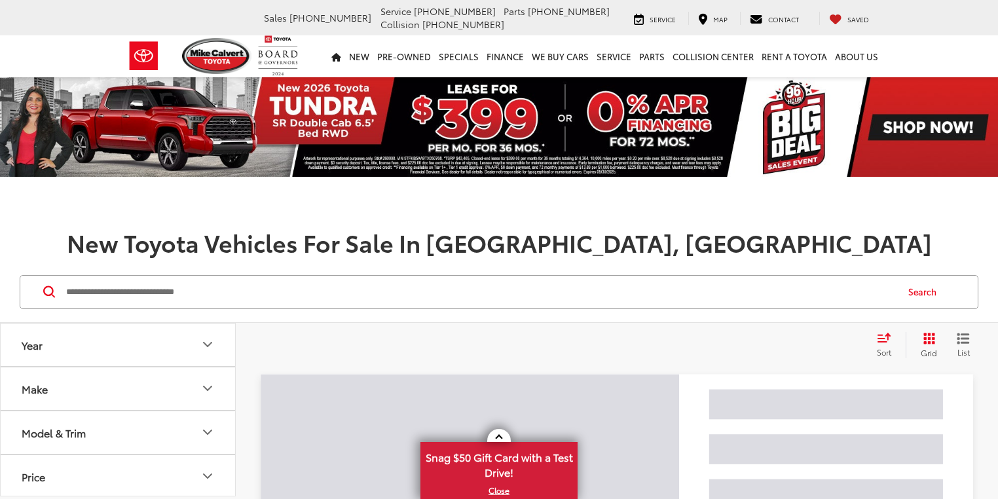
paste input "**********"
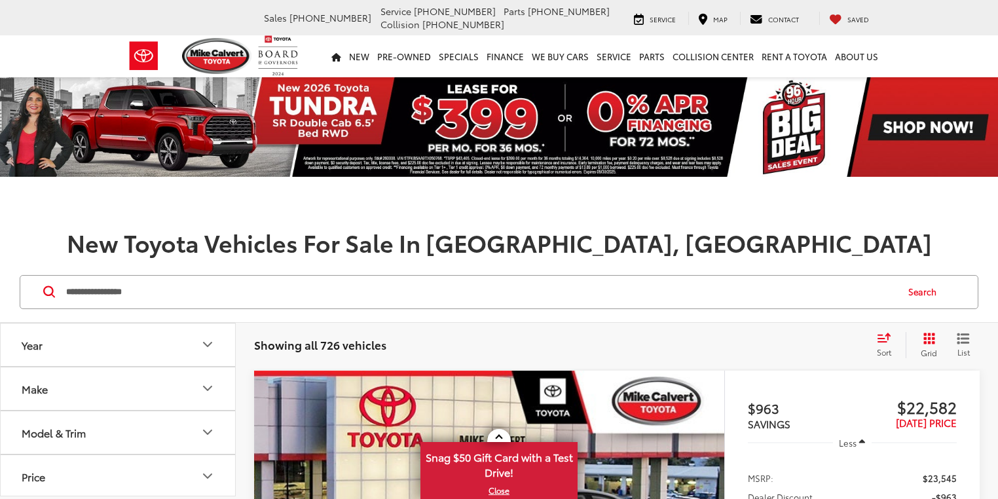
type input "**********"
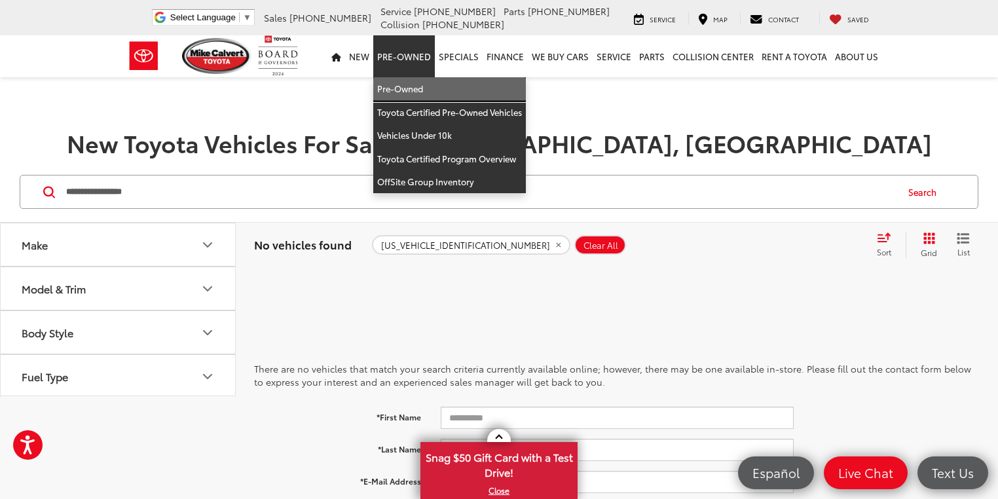
click at [403, 89] on link "Pre-Owned" at bounding box center [449, 89] width 153 height 24
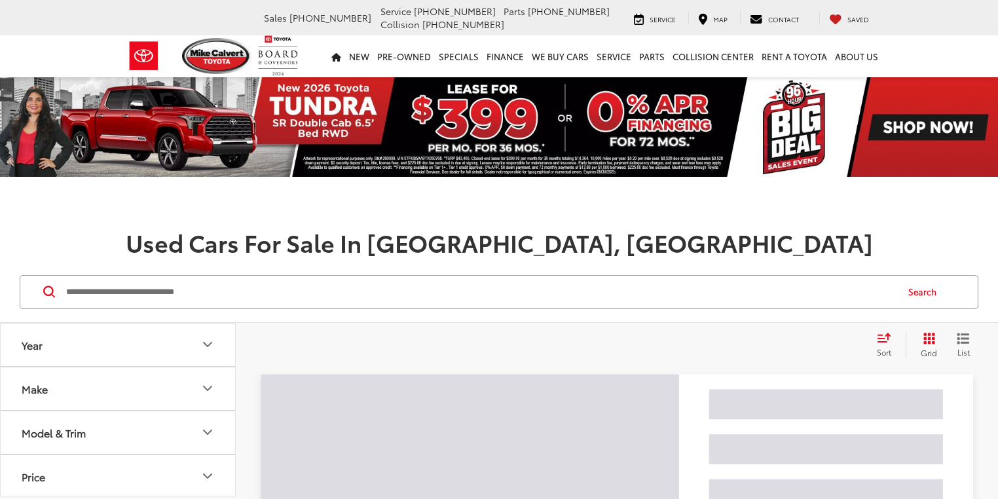
click at [168, 390] on button "Make" at bounding box center [119, 388] width 236 height 43
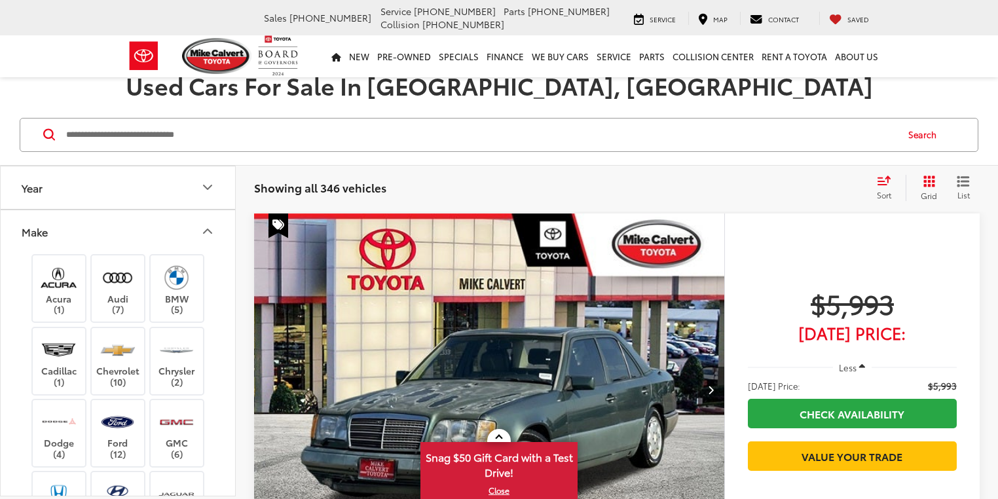
scroll to position [315, 0]
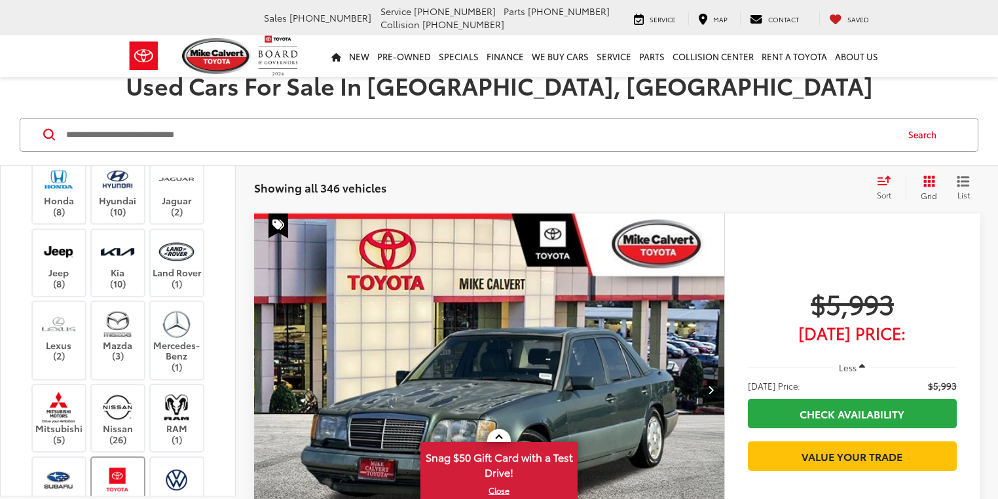
click at [120, 464] on label "Toyota (208)" at bounding box center [118, 490] width 53 height 53
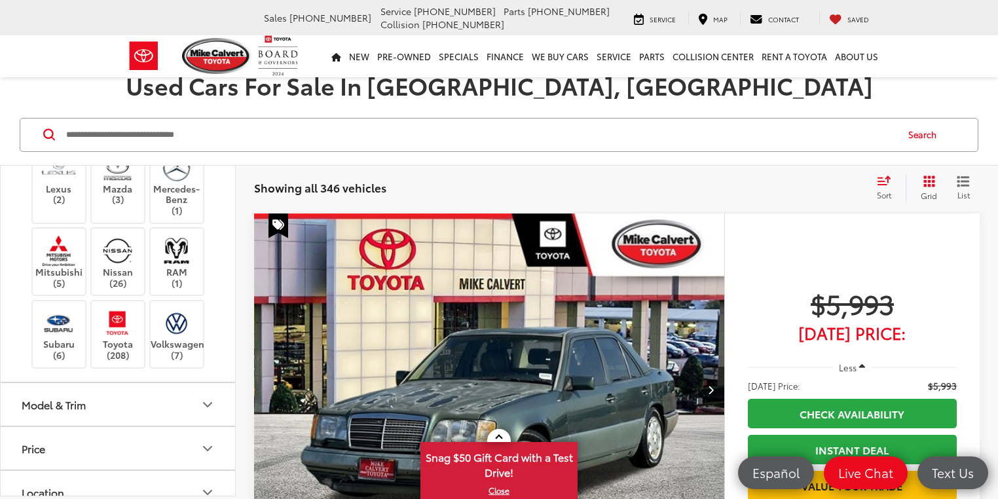
click at [162, 404] on button "Model & Trim" at bounding box center [119, 404] width 236 height 43
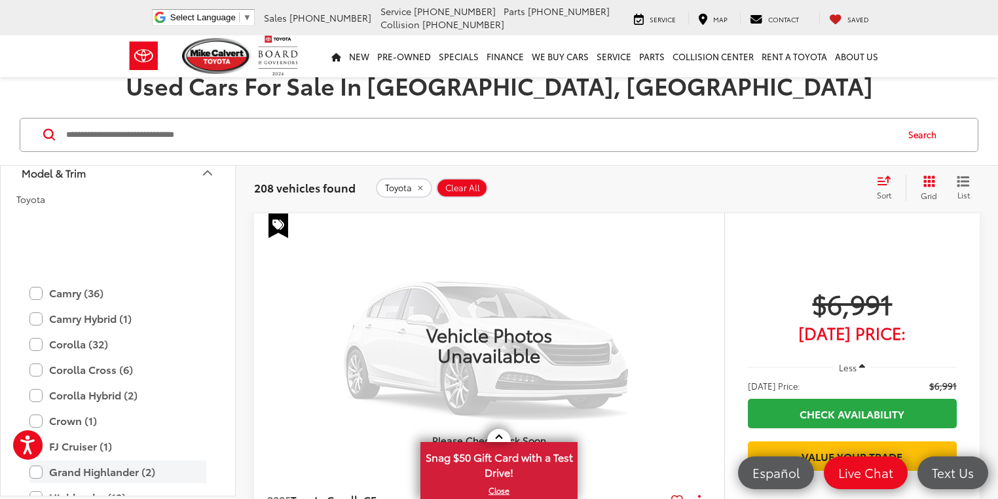
scroll to position [891, 0]
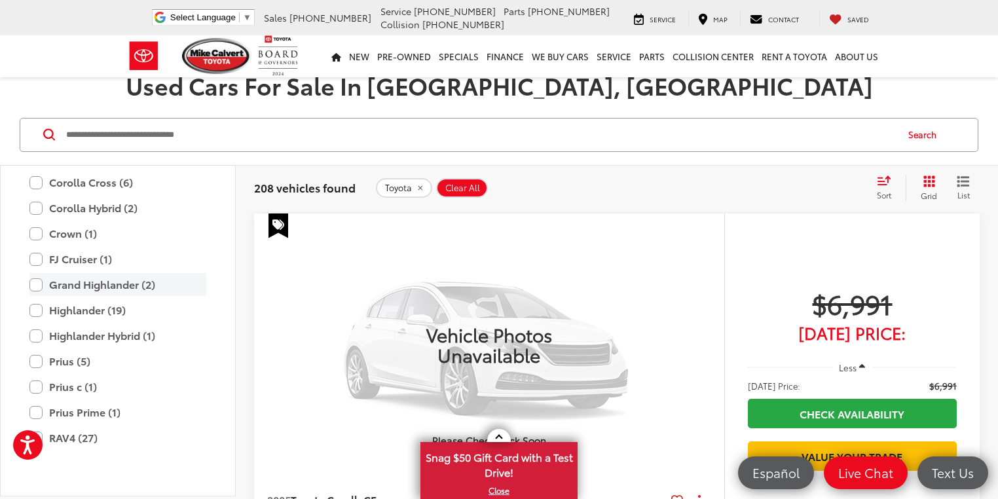
click at [34, 277] on label "Grand Highlander (2)" at bounding box center [117, 284] width 177 height 23
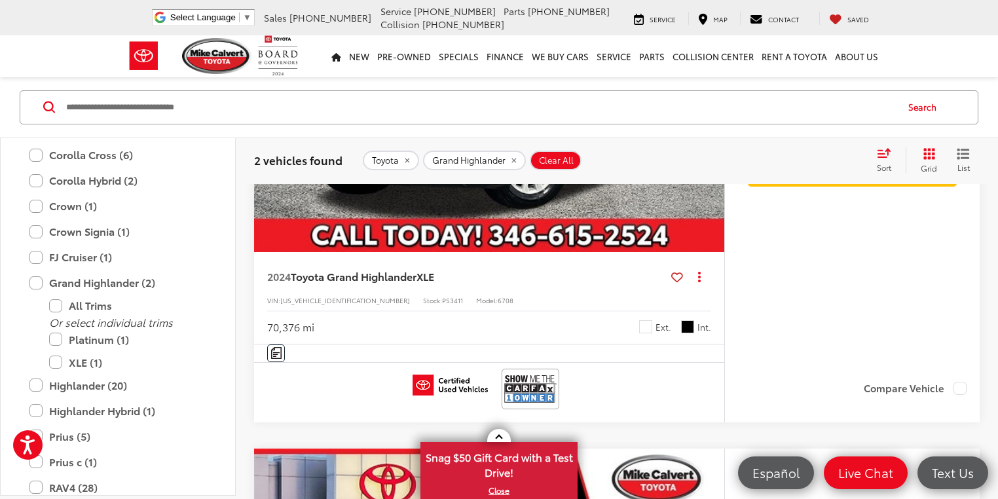
scroll to position [629, 0]
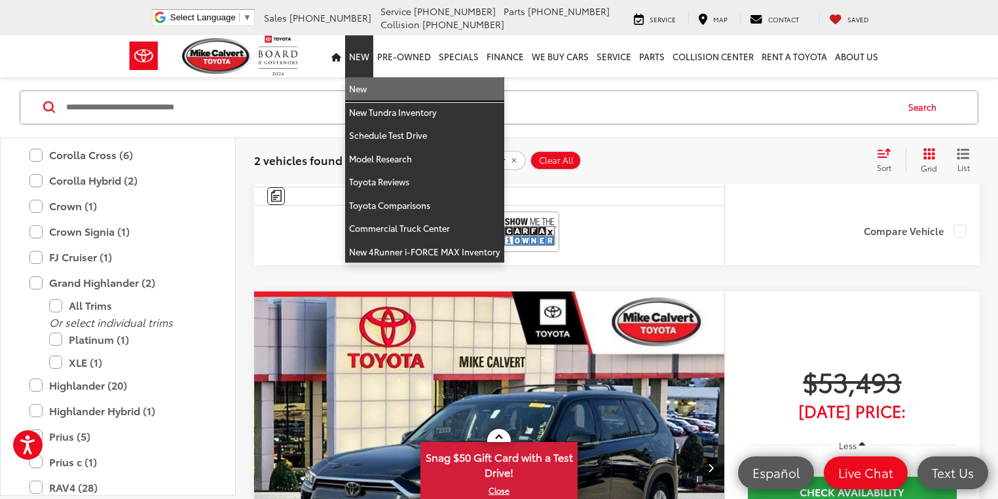
click at [367, 86] on link "New" at bounding box center [424, 89] width 159 height 24
